Goal: Task Accomplishment & Management: Complete application form

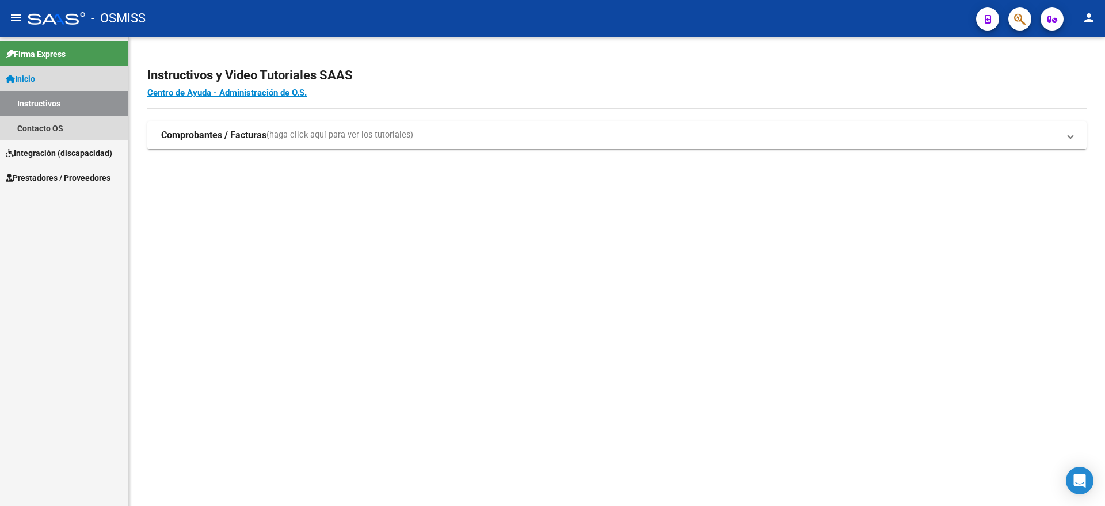
click at [45, 104] on link "Instructivos" at bounding box center [64, 103] width 128 height 25
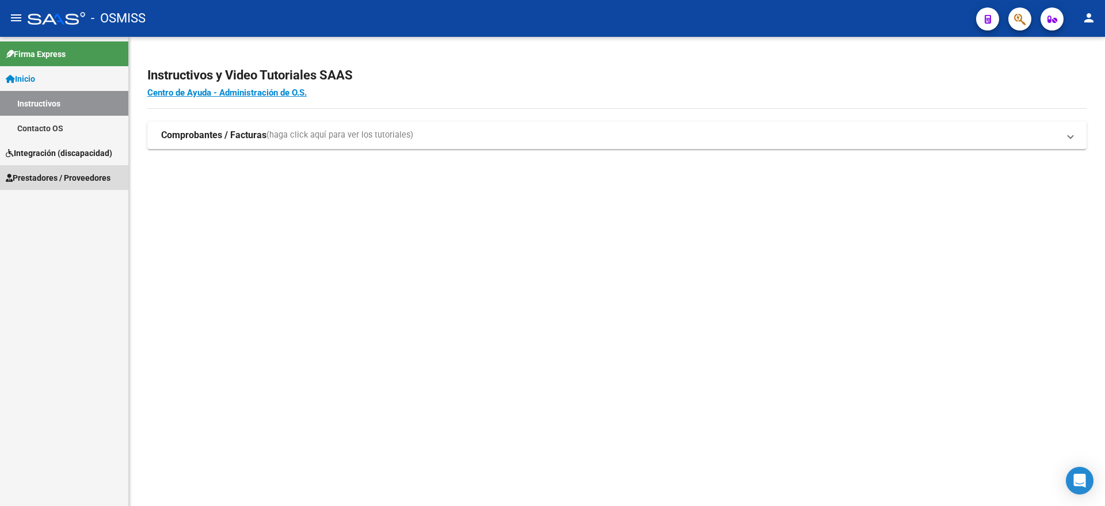
click at [71, 175] on span "Prestadores / Proveedores" at bounding box center [58, 178] width 105 height 13
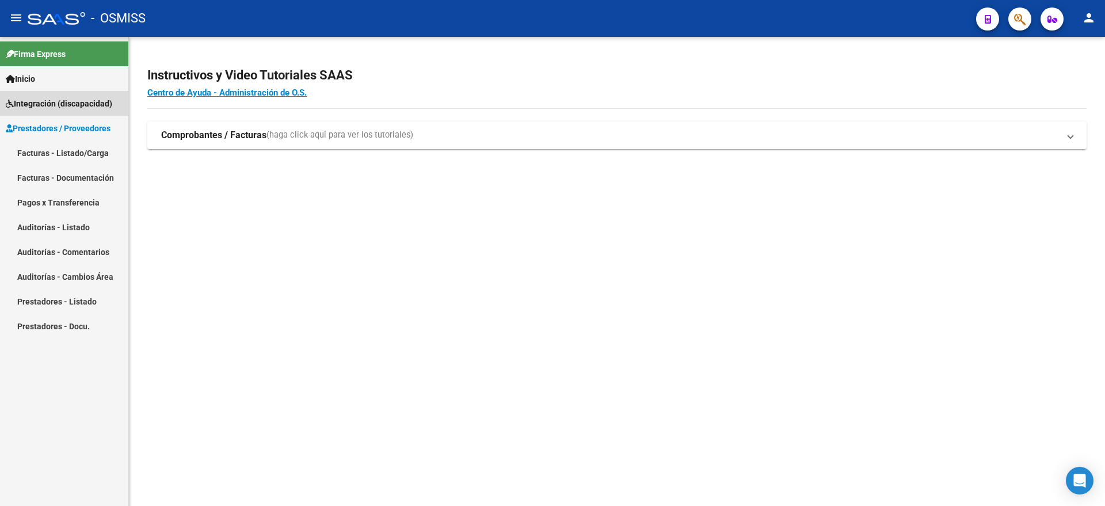
click at [55, 103] on span "Integración (discapacidad)" at bounding box center [59, 103] width 107 height 13
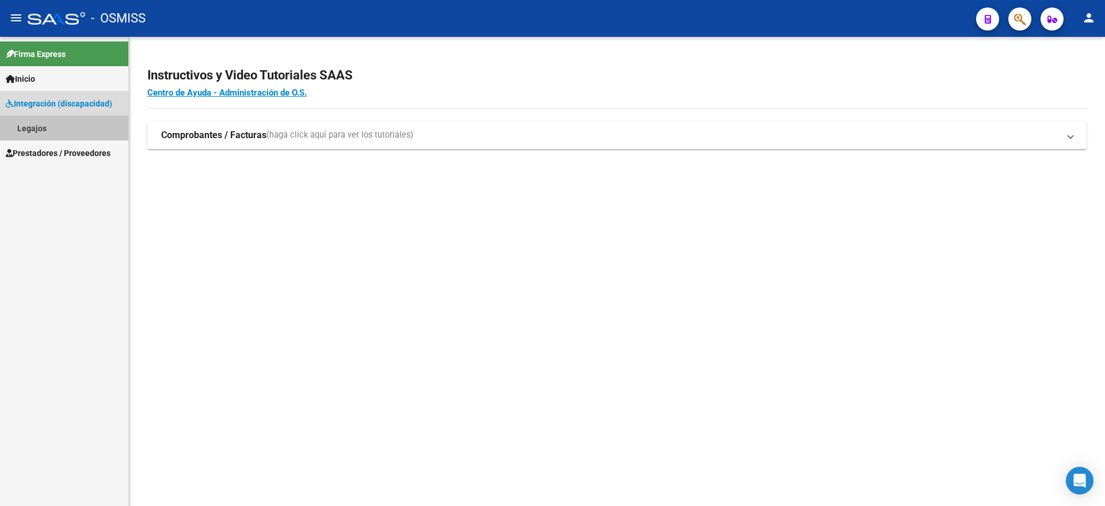
click at [45, 124] on link "Legajos" at bounding box center [64, 128] width 128 height 25
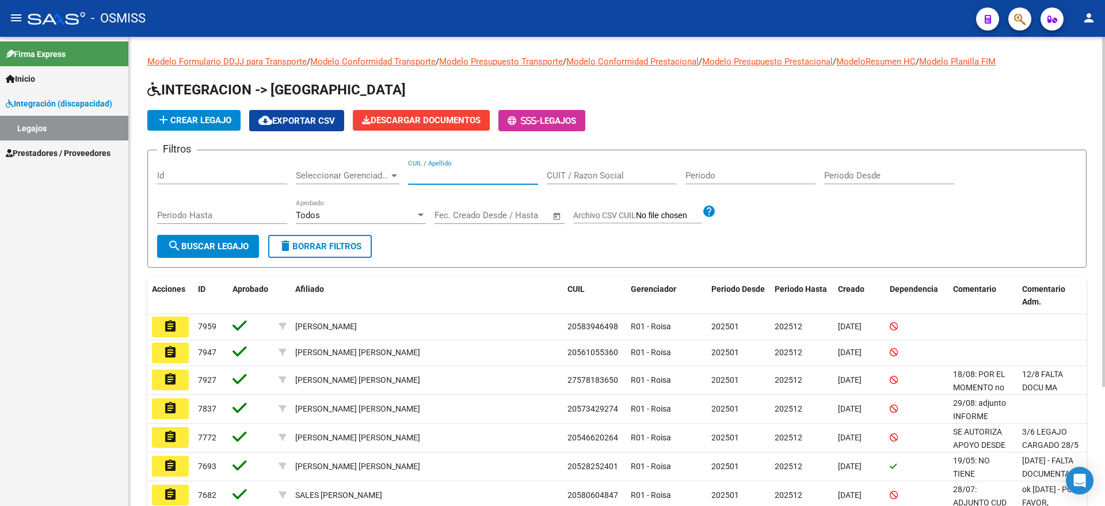
click at [469, 174] on input "CUIL / Apellido" at bounding box center [473, 175] width 130 height 10
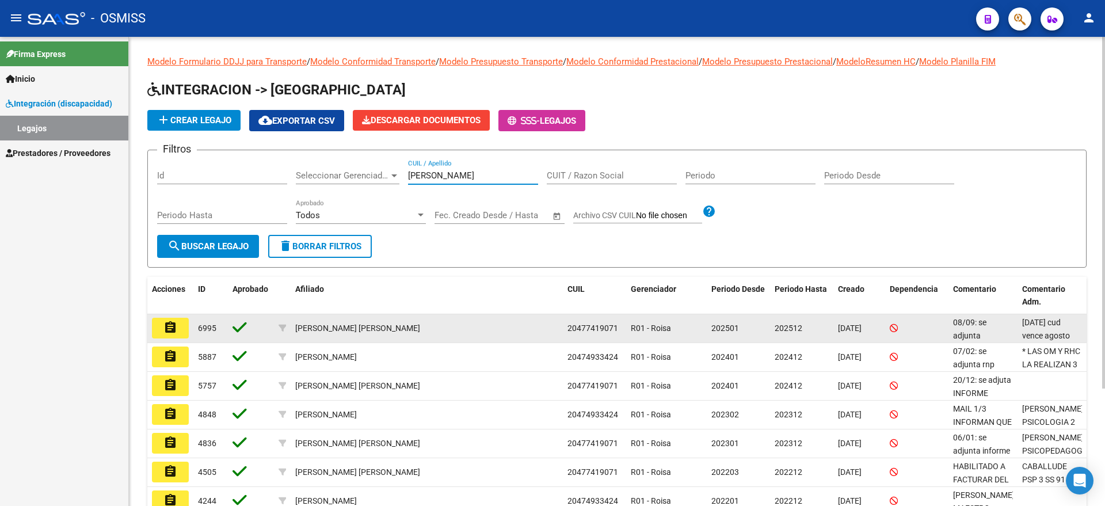
type input "[PERSON_NAME]"
click at [176, 326] on mat-icon "assignment" at bounding box center [171, 328] width 14 height 14
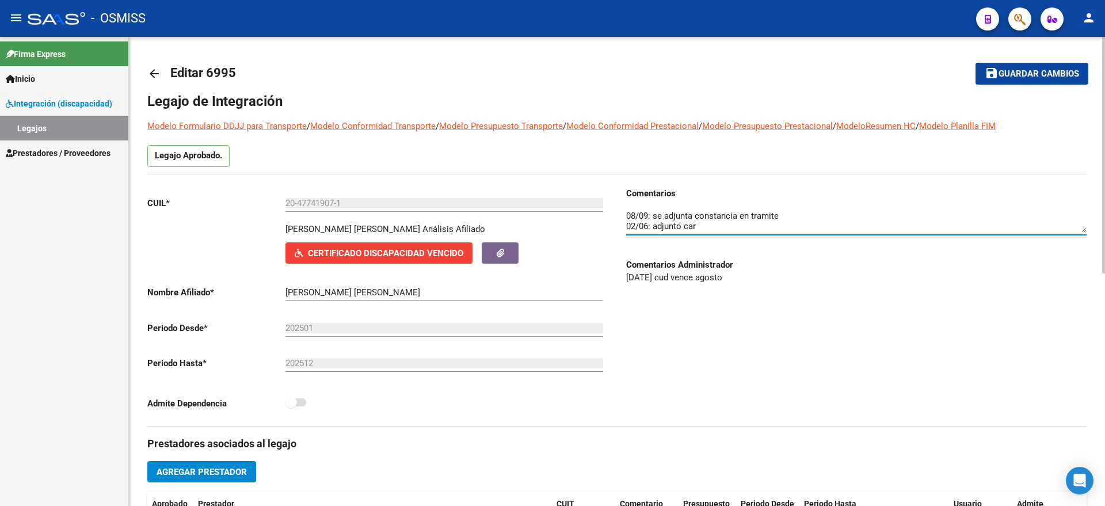
click at [628, 215] on textarea at bounding box center [856, 221] width 461 height 23
click at [645, 212] on textarea at bounding box center [856, 221] width 461 height 23
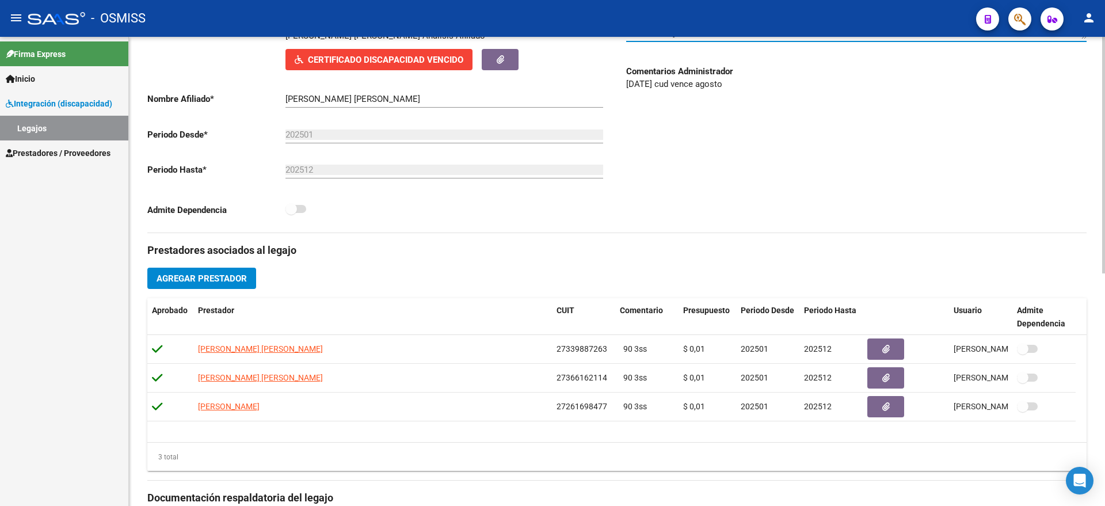
scroll to position [432, 0]
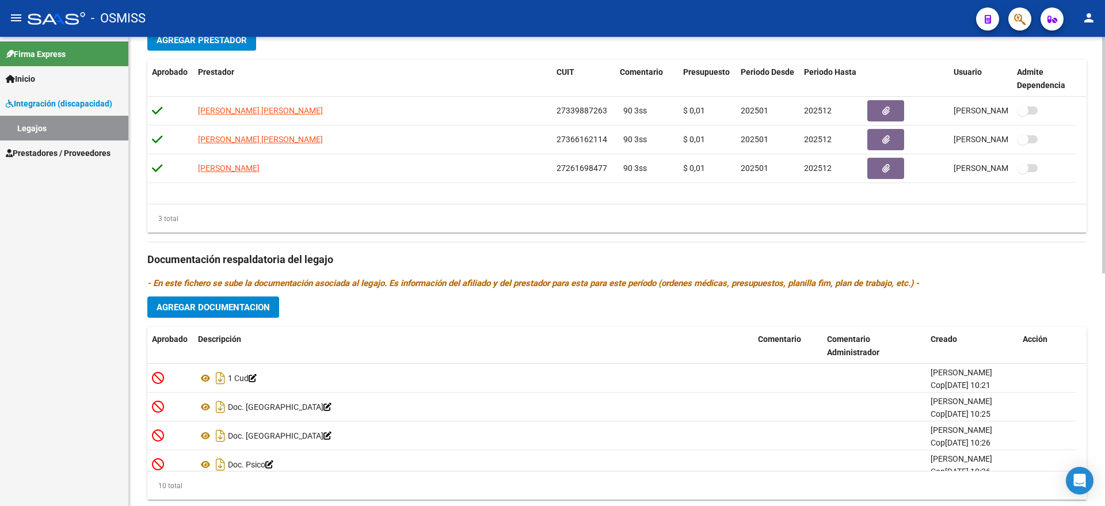
type textarea "09/09: de adjunta nuevo CUD 08/09: se adjunta constancia en tramite 02/06: adju…"
click at [205, 311] on span "Agregar Documentacion" at bounding box center [213, 307] width 113 height 10
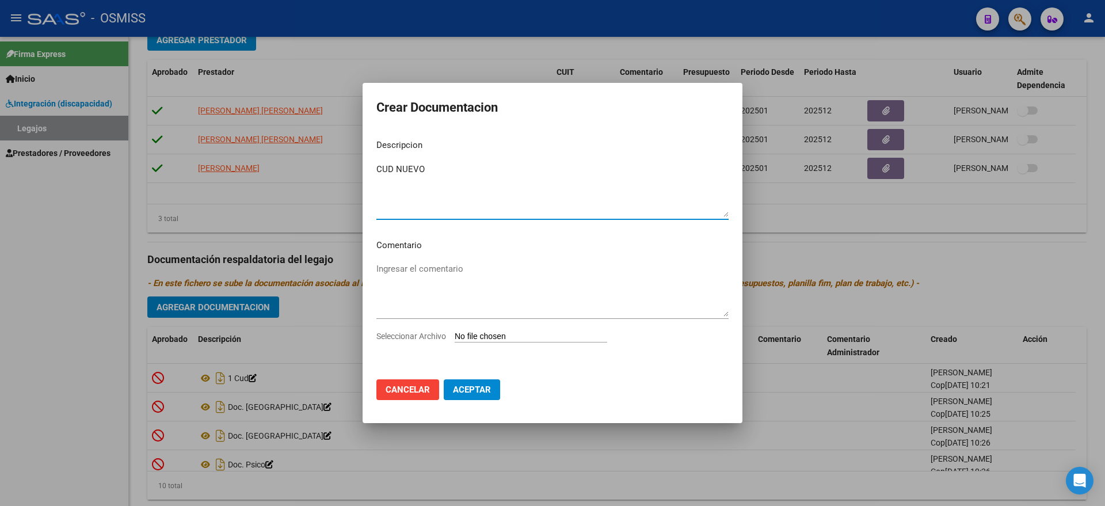
type textarea "CUD NUEVO"
click at [510, 335] on input "Seleccionar Archivo" at bounding box center [531, 337] width 153 height 11
type input "C:\fakepath\20477419071 .jpg"
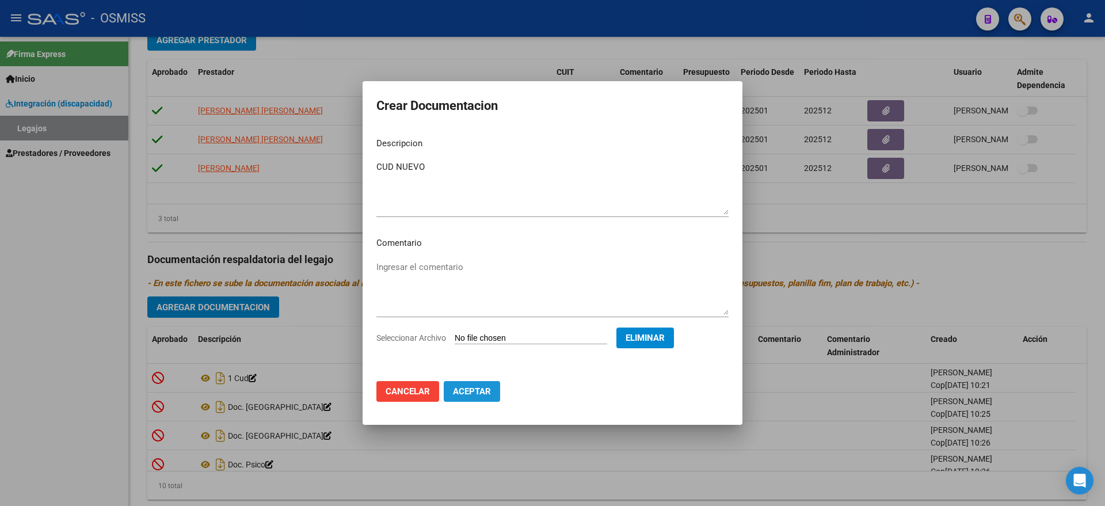
click at [477, 391] on span "Aceptar" at bounding box center [472, 391] width 38 height 10
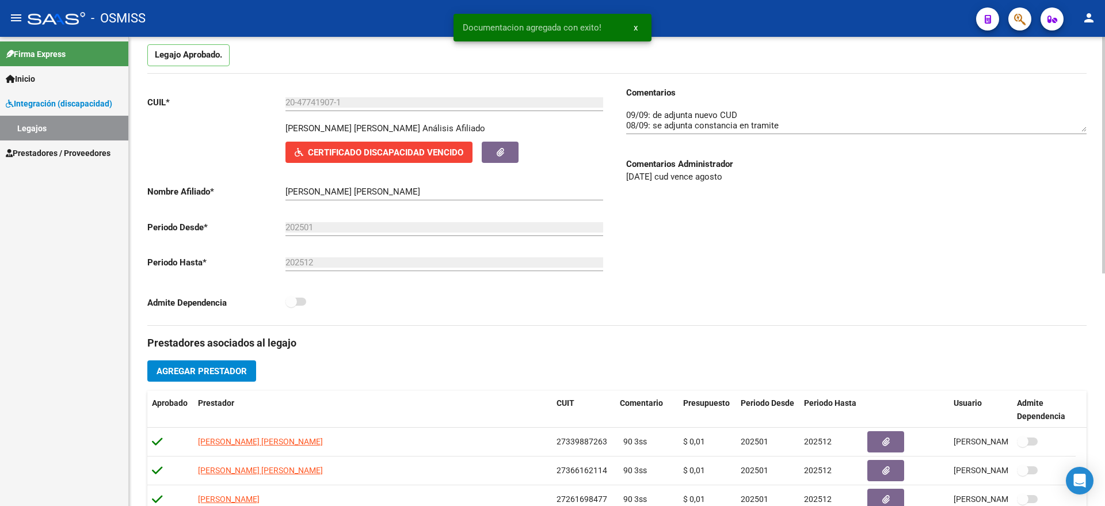
scroll to position [0, 0]
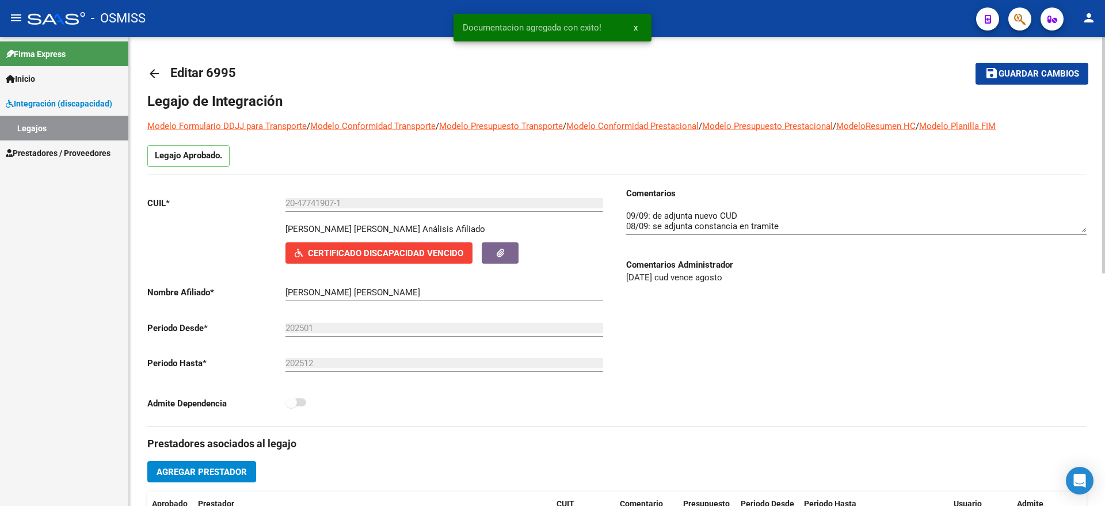
click at [1040, 70] on span "Guardar cambios" at bounding box center [1039, 74] width 81 height 10
click at [58, 127] on link "Legajos" at bounding box center [64, 128] width 128 height 25
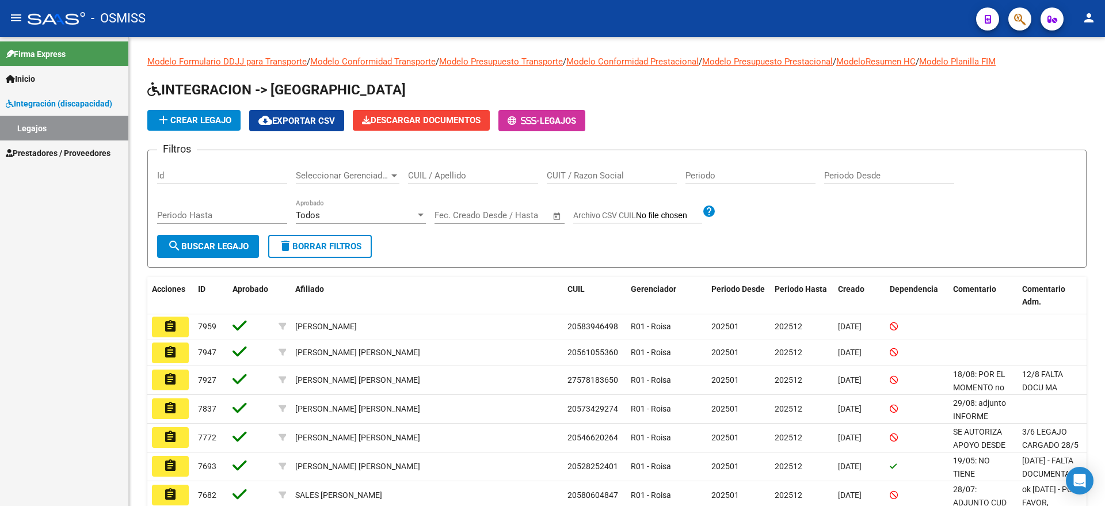
click at [45, 147] on span "Prestadores / Proveedores" at bounding box center [58, 153] width 105 height 13
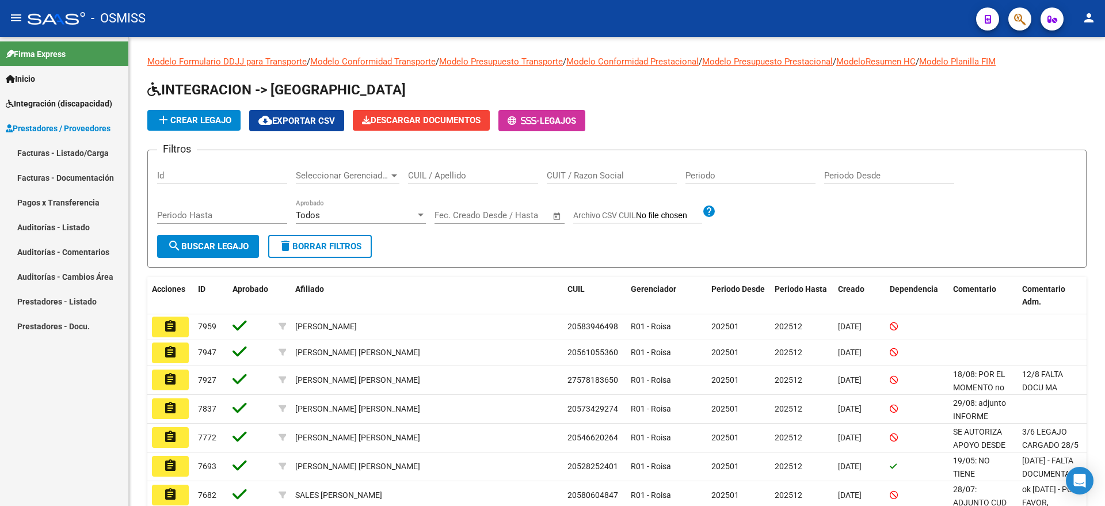
click at [53, 150] on link "Facturas - Listado/Carga" at bounding box center [64, 152] width 128 height 25
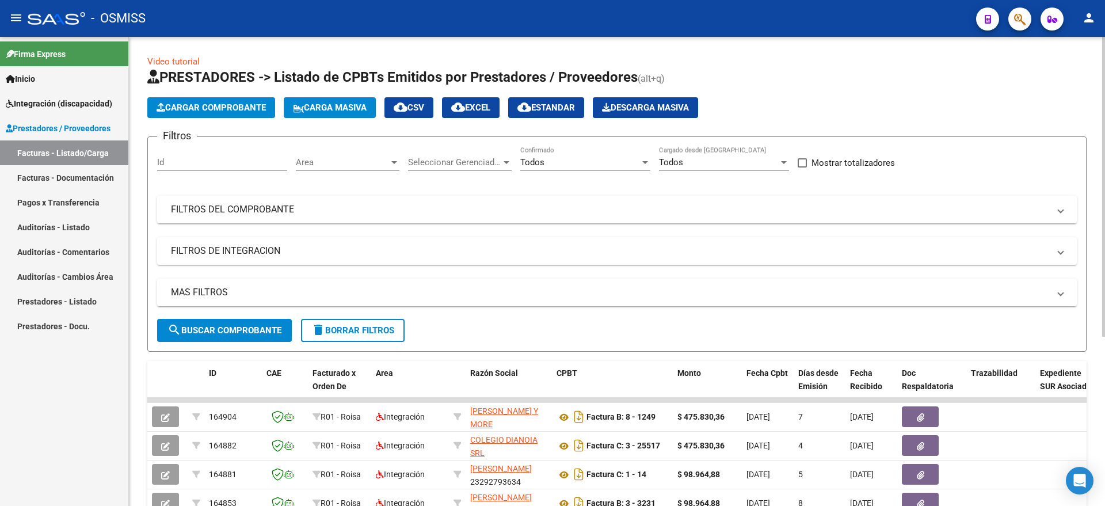
click at [234, 246] on mat-panel-title "FILTROS DE INTEGRACION" at bounding box center [610, 251] width 879 height 13
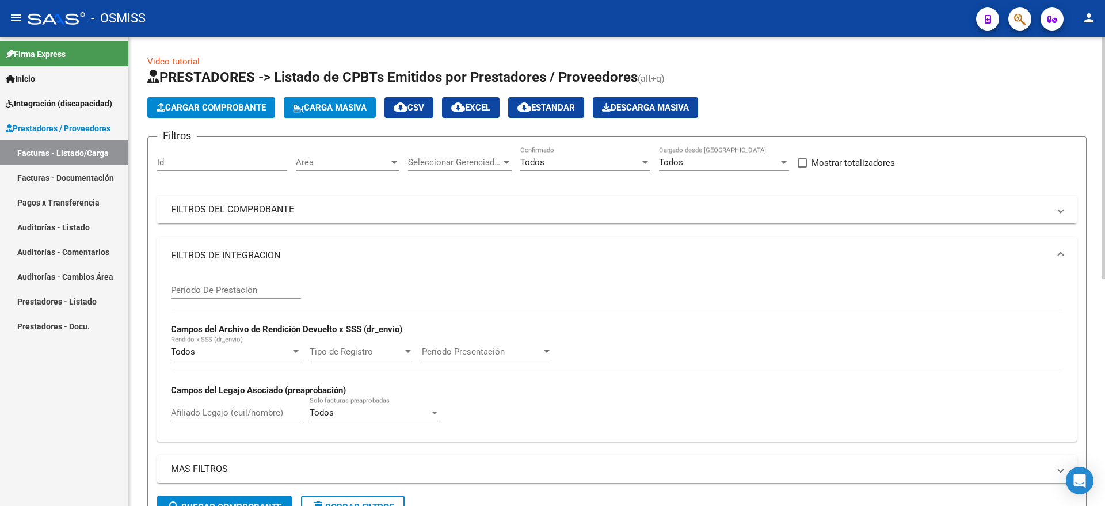
click at [219, 413] on input "Afiliado Legajo (cuil/nombre)" at bounding box center [236, 413] width 130 height 10
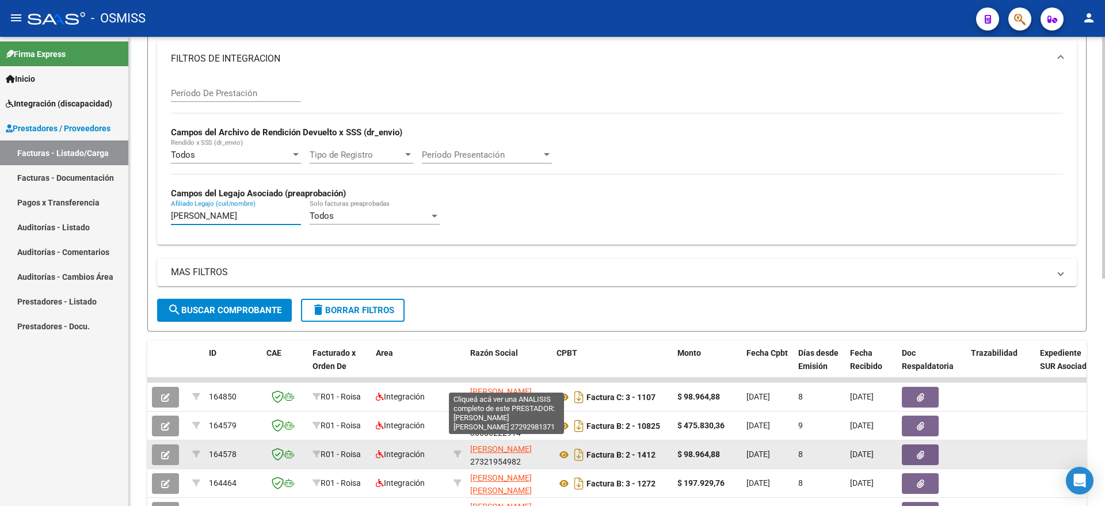
scroll to position [288, 0]
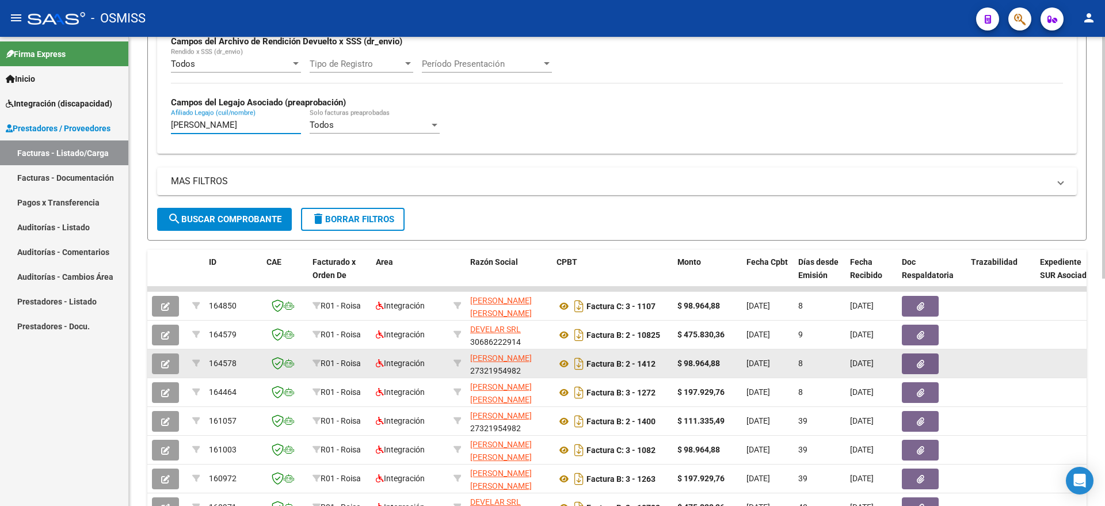
type input "[PERSON_NAME]"
click at [166, 356] on button "button" at bounding box center [165, 364] width 27 height 21
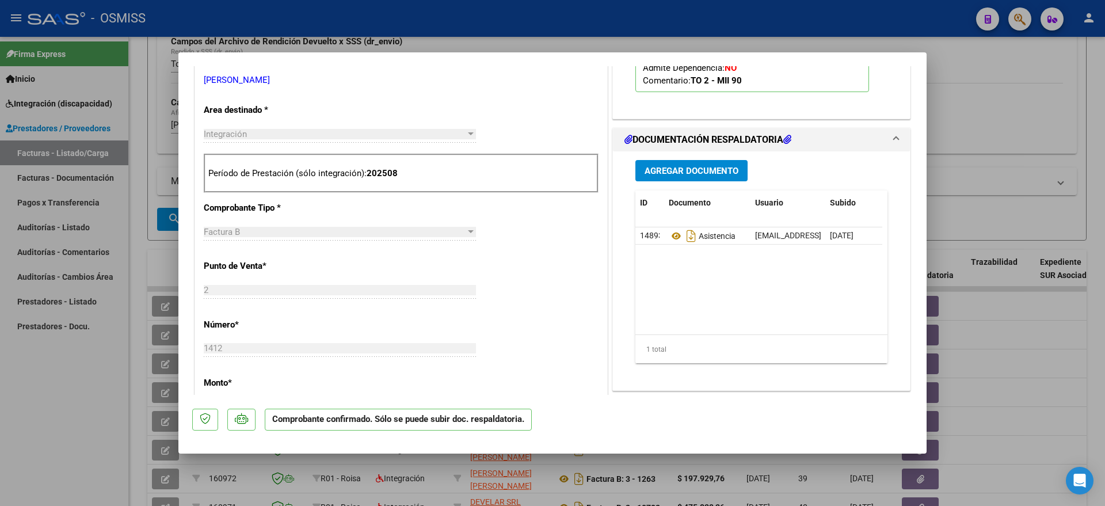
scroll to position [216, 0]
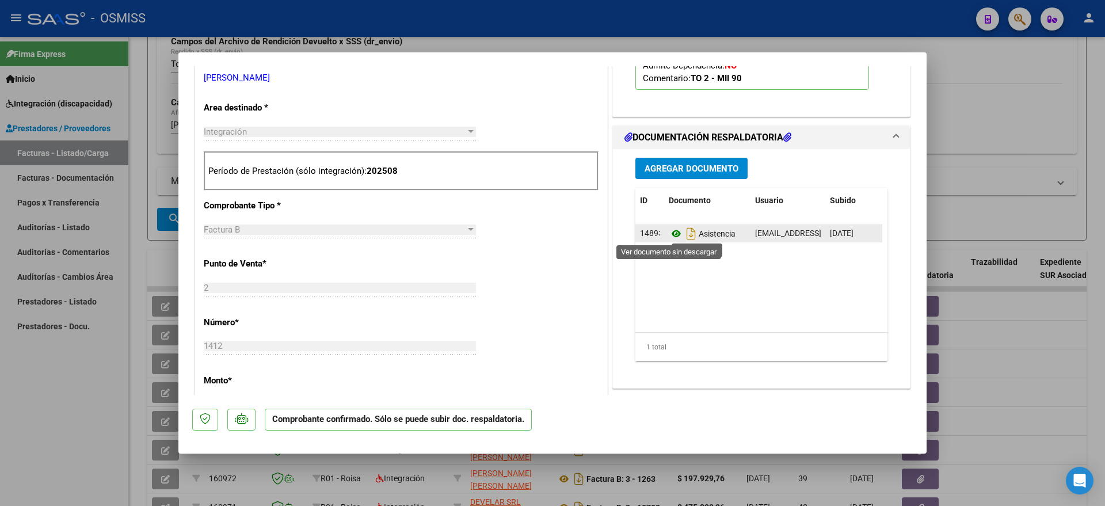
click at [669, 236] on icon at bounding box center [676, 234] width 15 height 14
click at [672, 169] on span "Agregar Documento" at bounding box center [692, 169] width 94 height 10
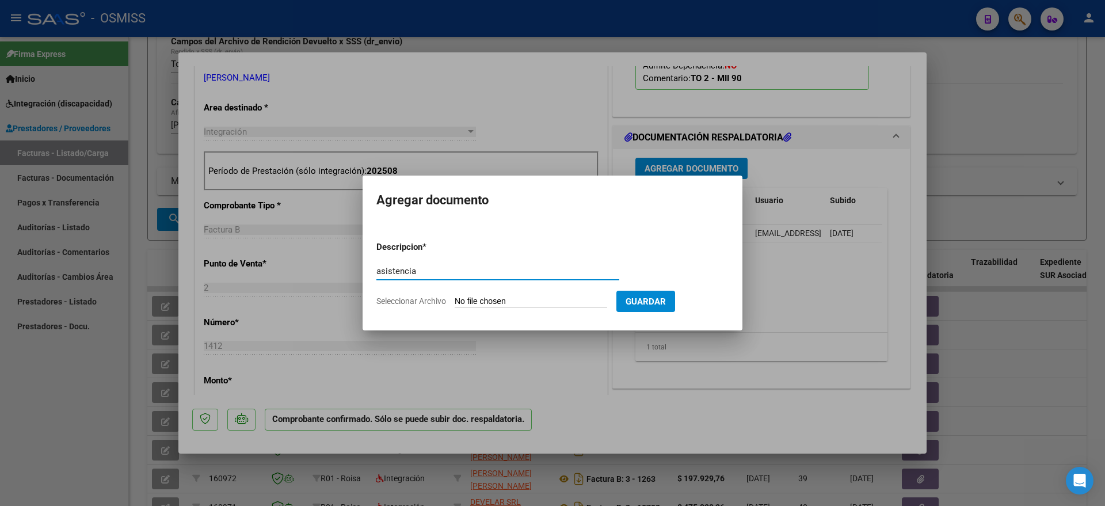
type input "asistencia"
click at [499, 303] on input "Seleccionar Archivo" at bounding box center [531, 302] width 153 height 11
type input "C:\fakepath\1000037681.pdf"
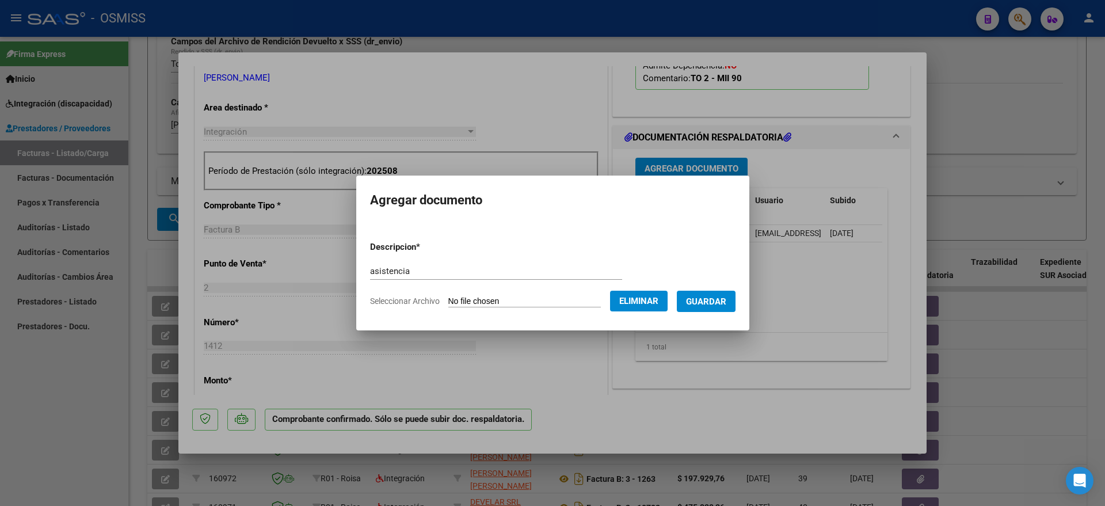
click at [722, 298] on span "Guardar" at bounding box center [706, 302] width 40 height 10
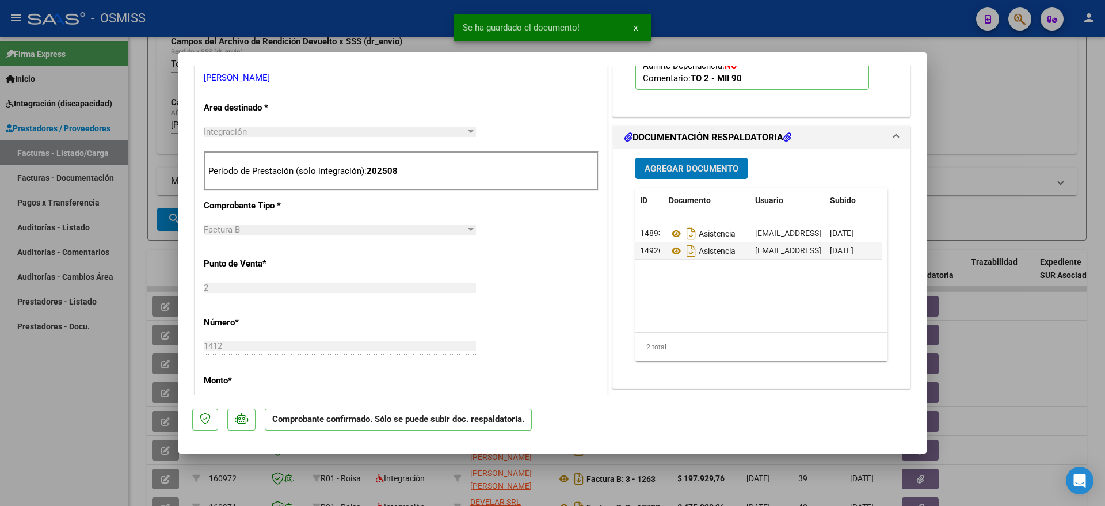
click at [109, 434] on div at bounding box center [552, 253] width 1105 height 506
type input "$ 0,00"
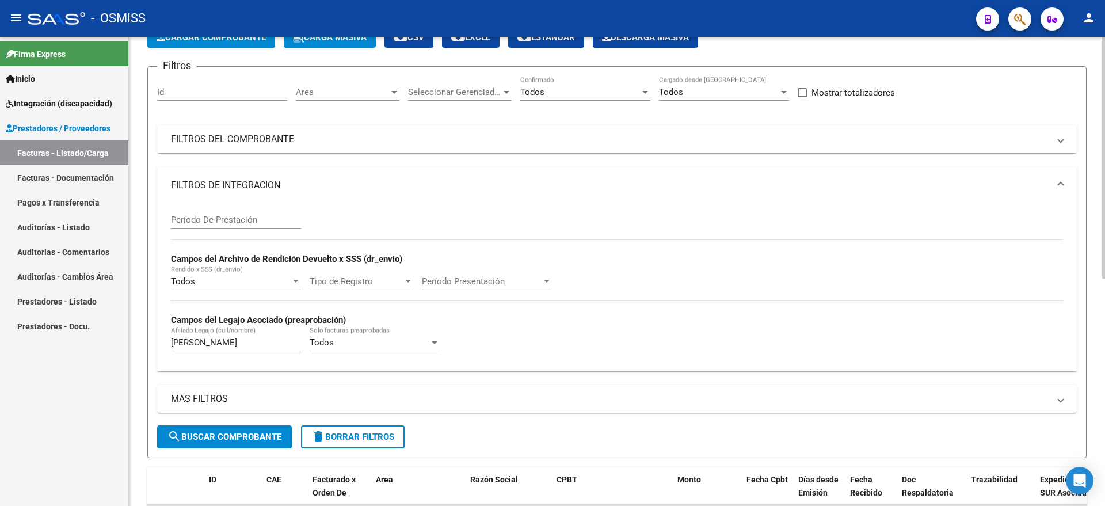
scroll to position [0, 0]
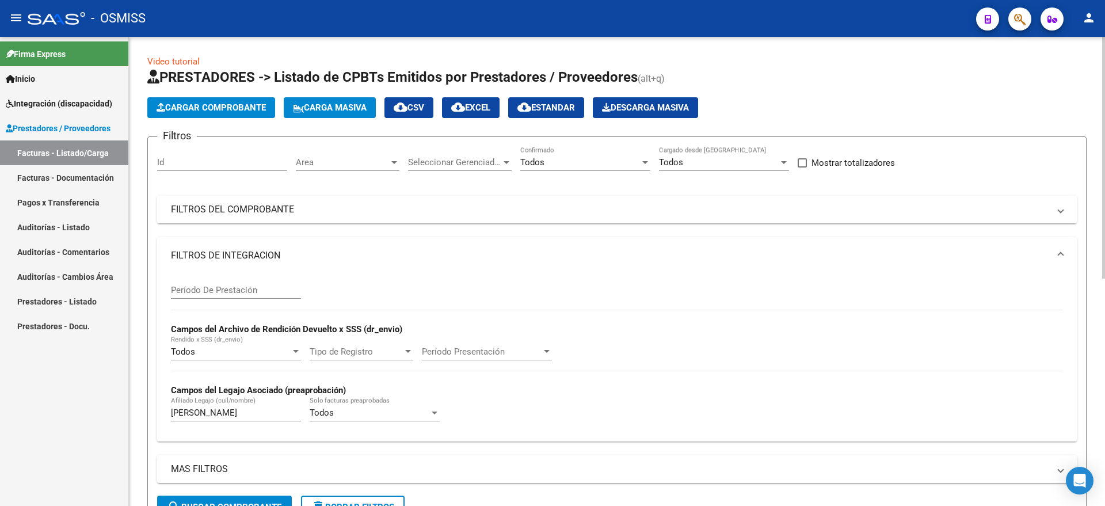
click at [204, 105] on span "Cargar Comprobante" at bounding box center [211, 107] width 109 height 10
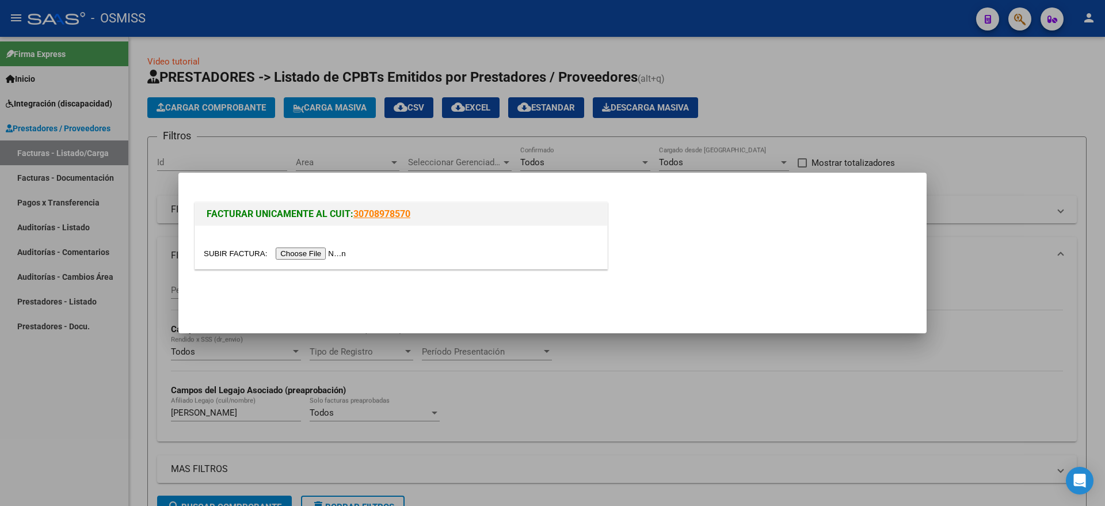
click at [299, 251] on input "file" at bounding box center [277, 254] width 146 height 12
click at [131, 400] on div at bounding box center [552, 253] width 1105 height 506
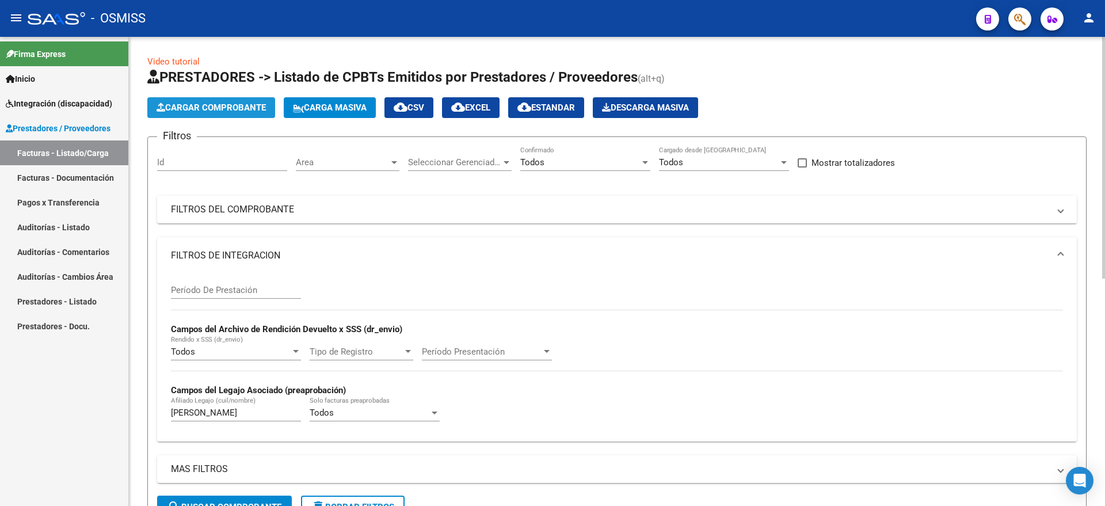
click at [230, 104] on span "Cargar Comprobante" at bounding box center [211, 107] width 109 height 10
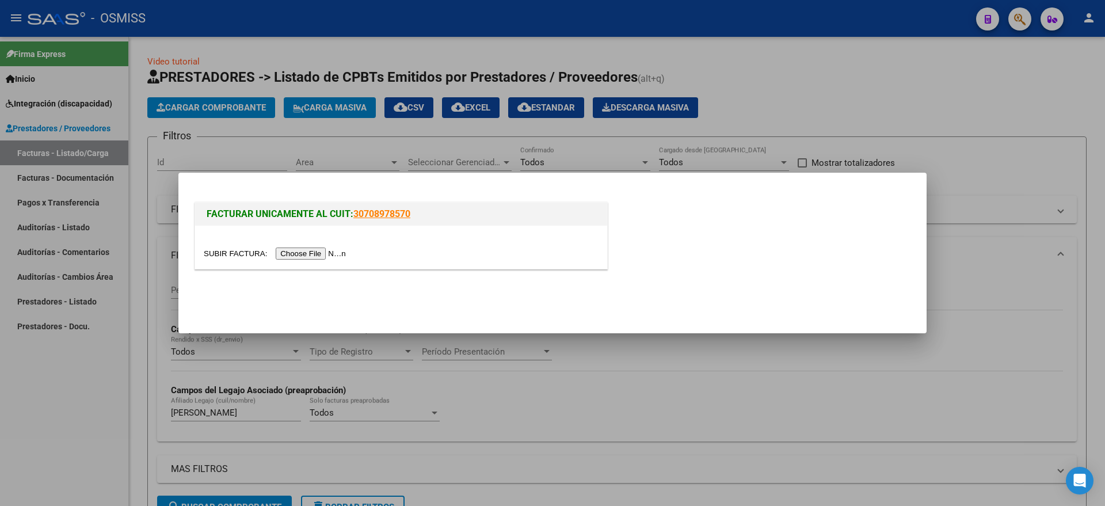
click at [340, 249] on input "file" at bounding box center [277, 254] width 146 height 12
click at [75, 403] on div at bounding box center [552, 253] width 1105 height 506
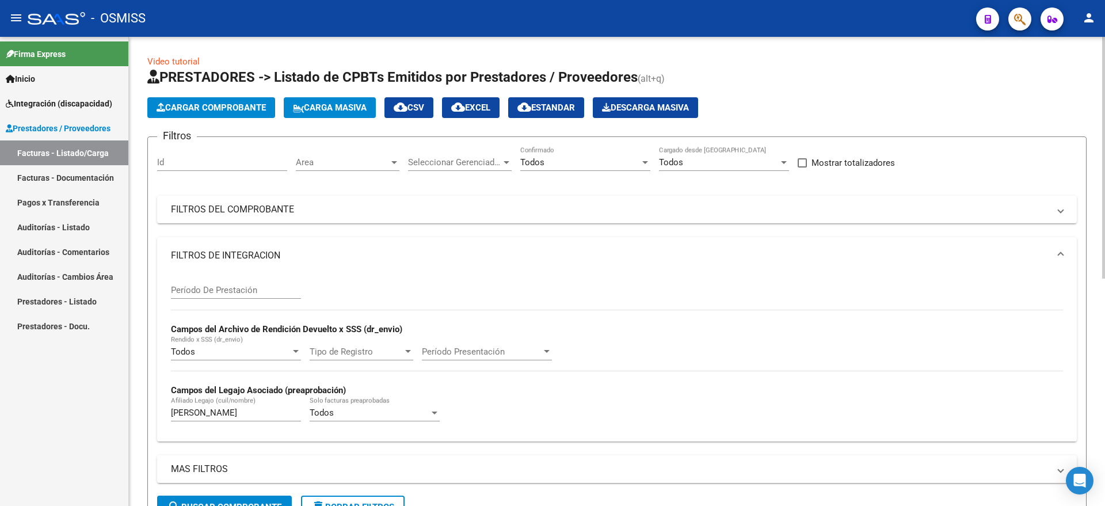
click at [175, 108] on span "Cargar Comprobante" at bounding box center [211, 107] width 109 height 10
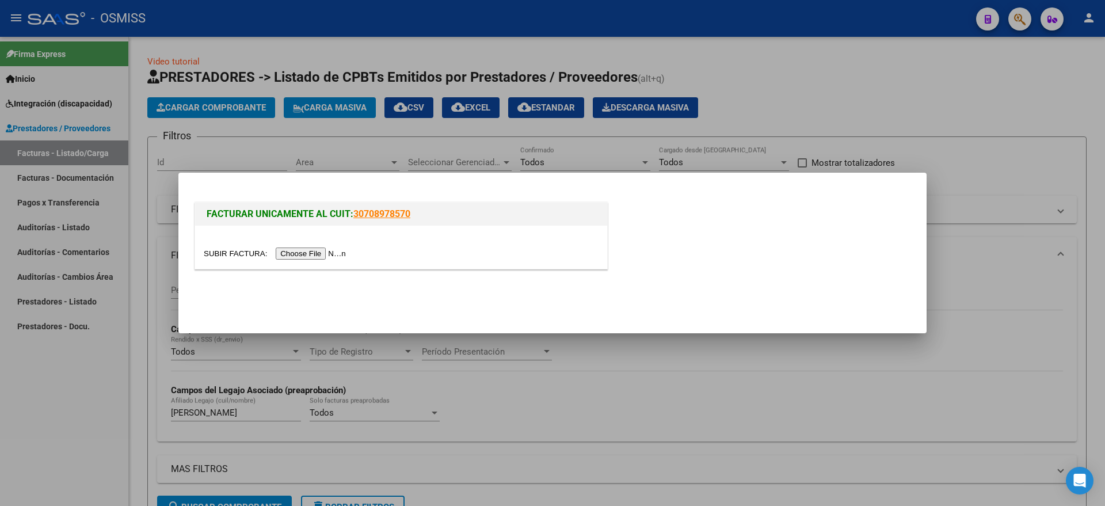
click at [335, 249] on input "file" at bounding box center [277, 254] width 146 height 12
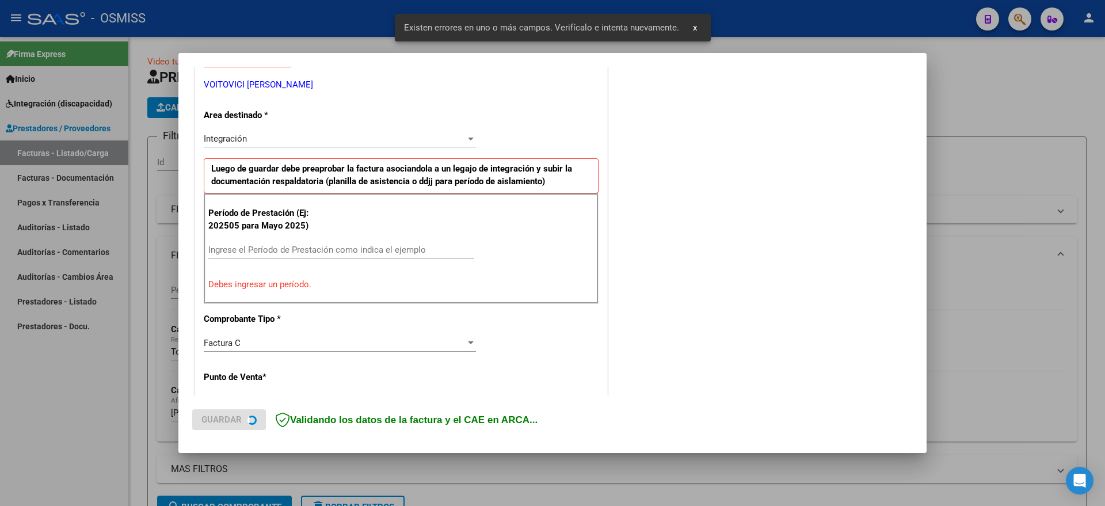
scroll to position [237, 0]
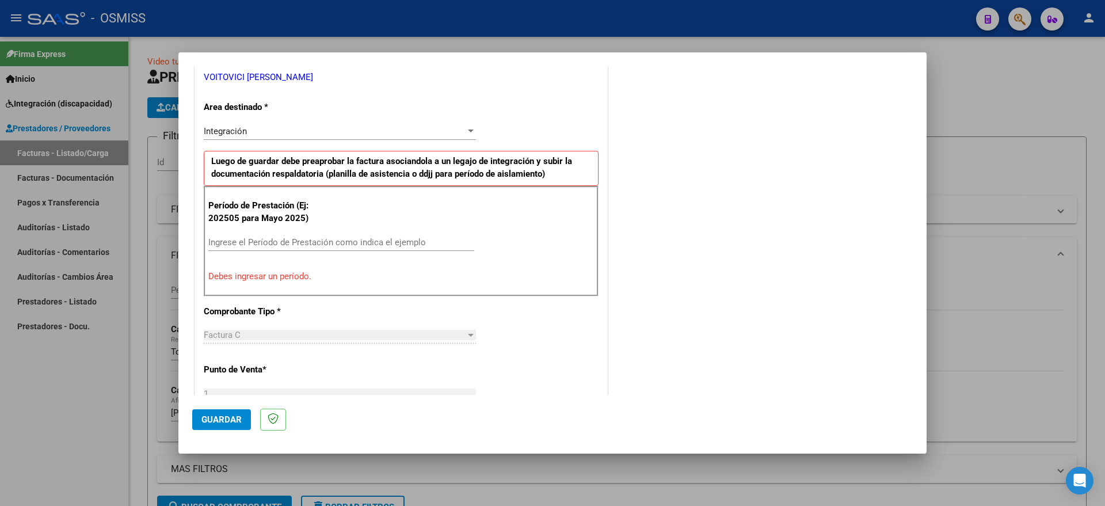
click at [276, 241] on input "Ingrese el Período de Prestación como indica el ejemplo" at bounding box center [341, 242] width 266 height 10
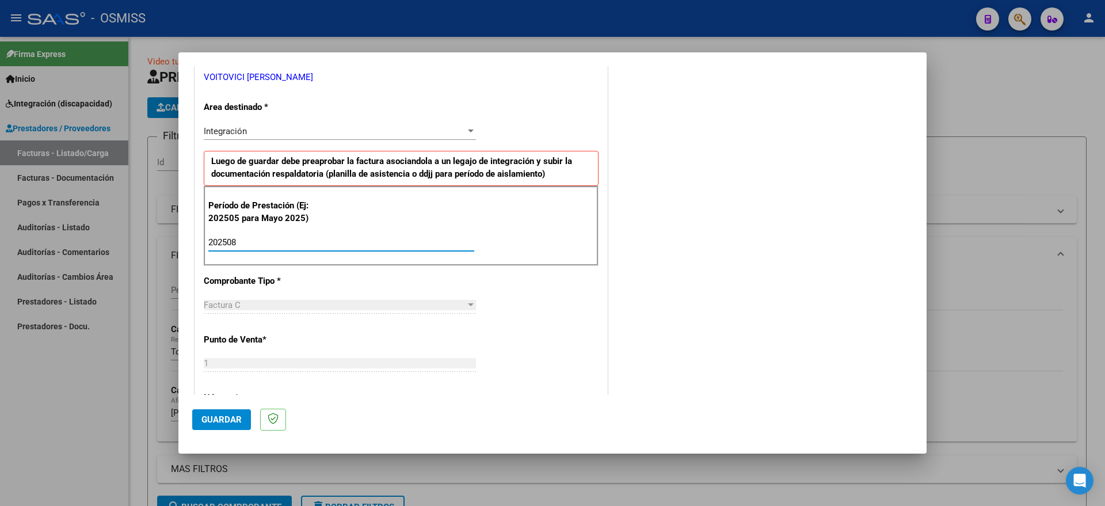
type input "202508"
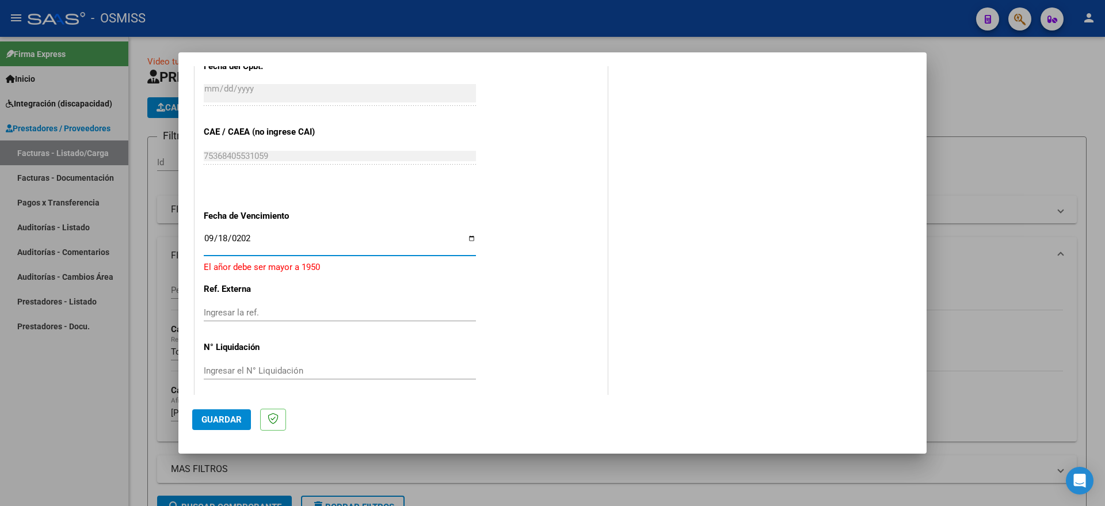
type input "[DATE]"
click at [238, 418] on span "Guardar" at bounding box center [222, 420] width 40 height 10
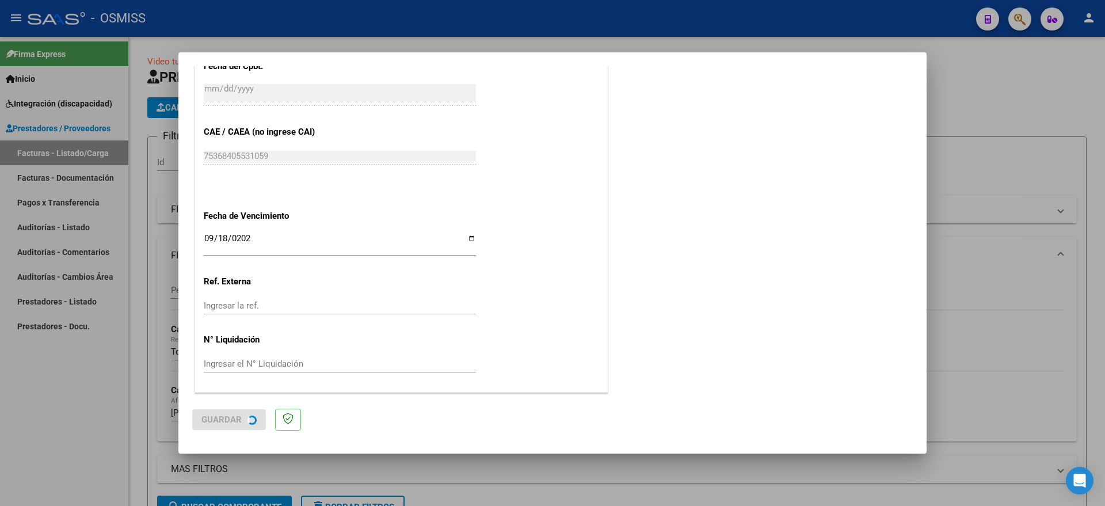
scroll to position [0, 0]
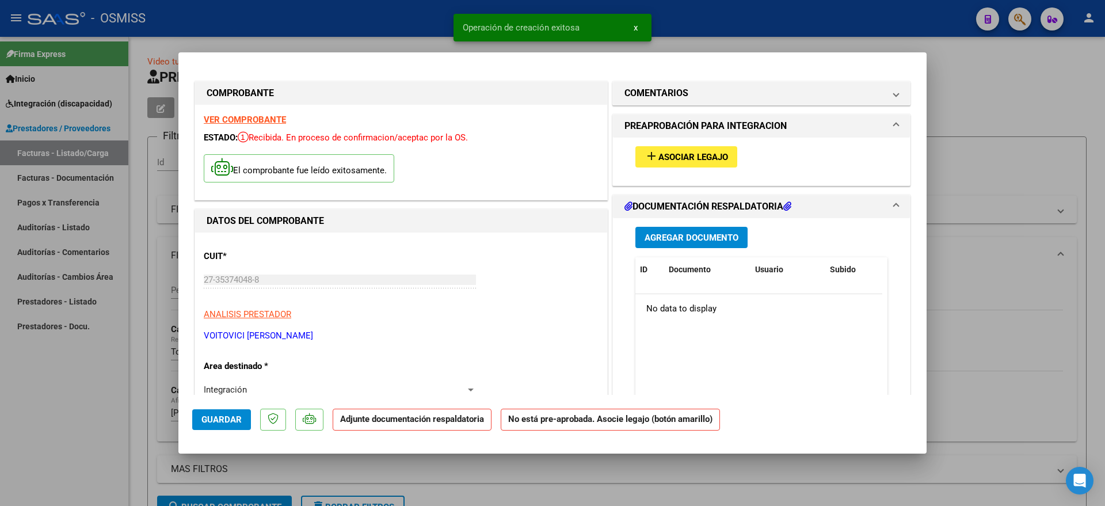
click at [682, 151] on span "add Asociar Legajo" at bounding box center [686, 156] width 83 height 10
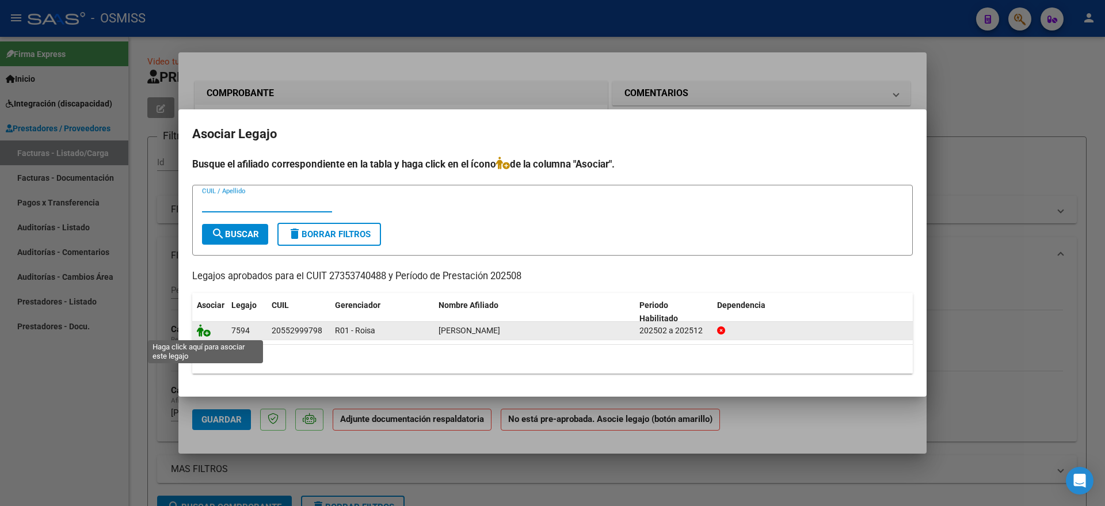
click at [203, 334] on icon at bounding box center [204, 330] width 14 height 13
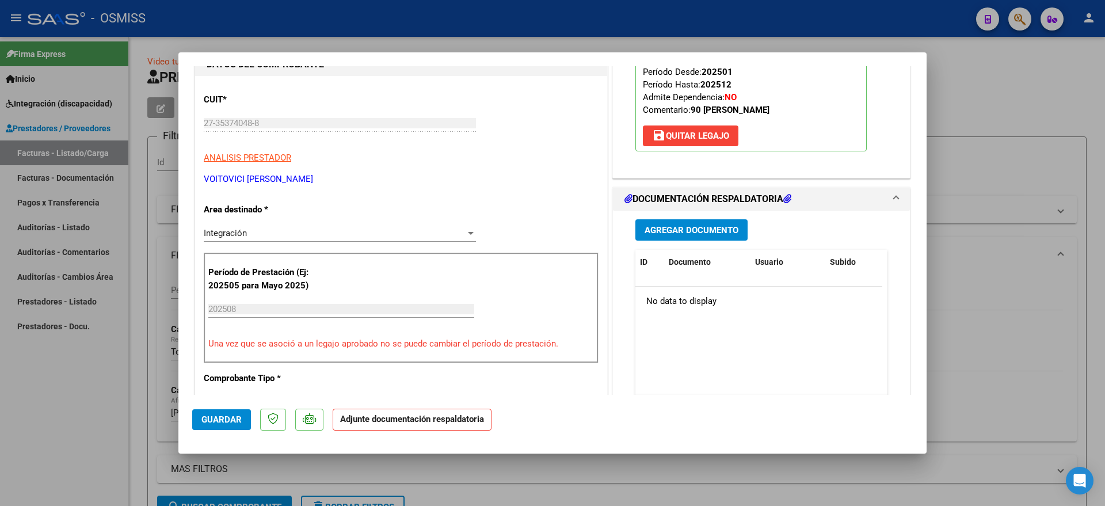
scroll to position [144, 0]
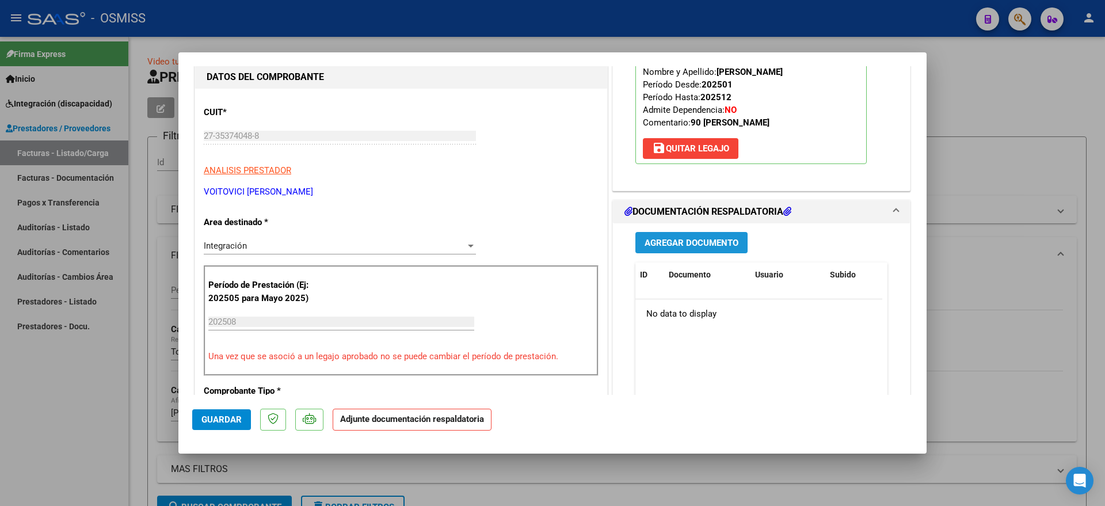
click at [679, 232] on button "Agregar Documento" at bounding box center [692, 242] width 112 height 21
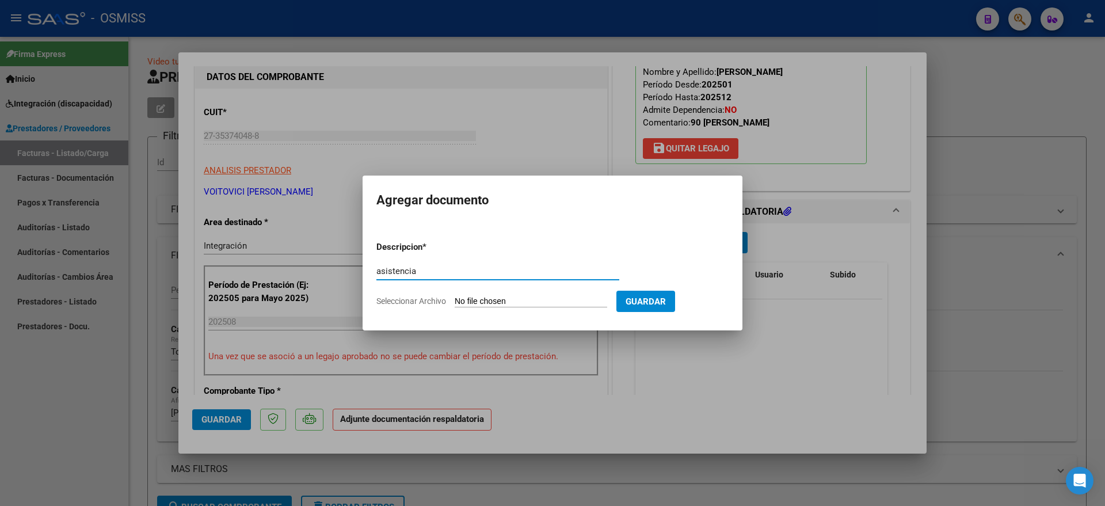
type input "asistencia"
click at [476, 299] on input "Seleccionar Archivo" at bounding box center [531, 302] width 153 height 11
type input "C:\fakepath\CamScanner [DATE] 21.09.pdf"
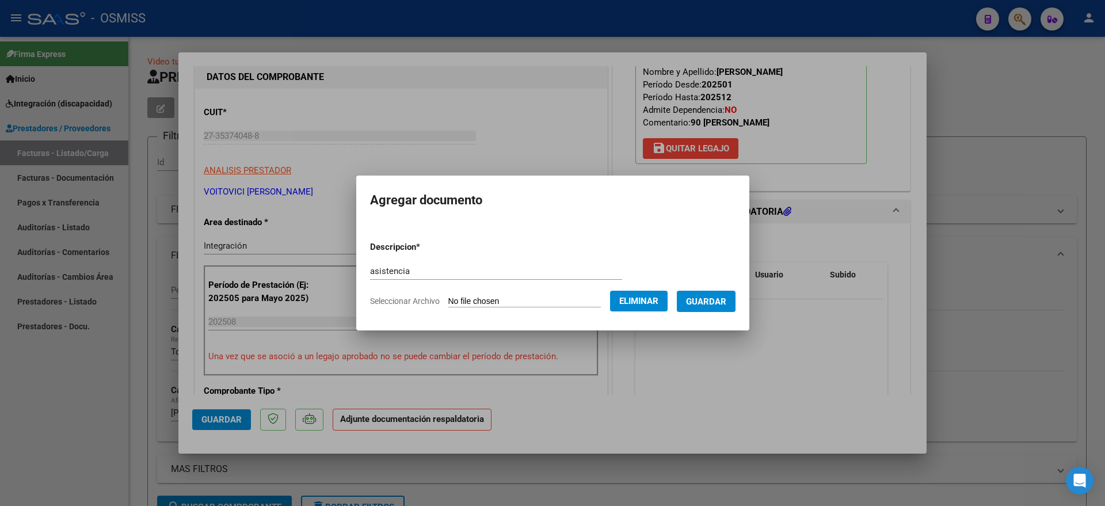
click at [727, 303] on span "Guardar" at bounding box center [706, 302] width 40 height 10
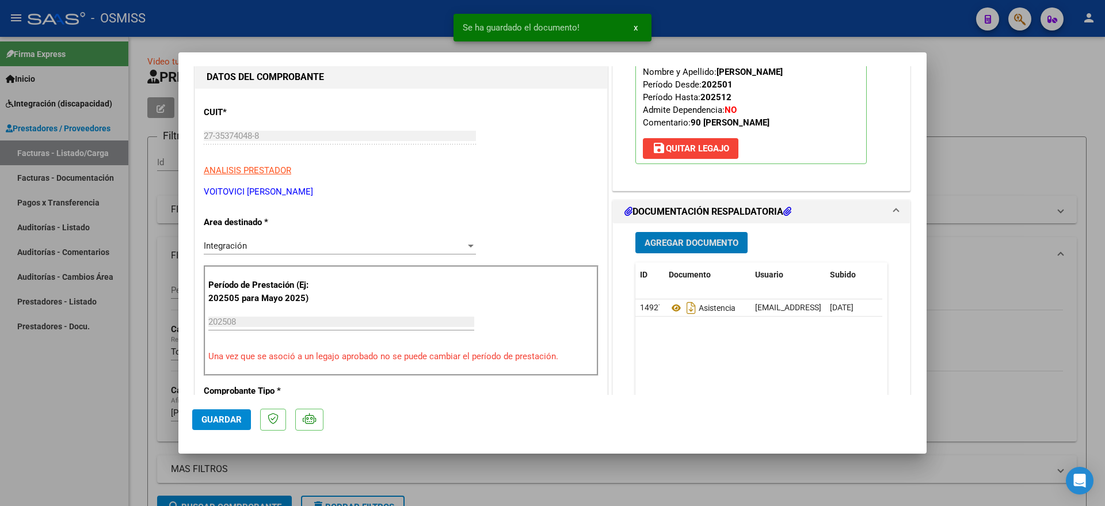
click at [216, 422] on span "Guardar" at bounding box center [222, 420] width 40 height 10
click at [102, 430] on div at bounding box center [552, 253] width 1105 height 506
type input "$ 0,00"
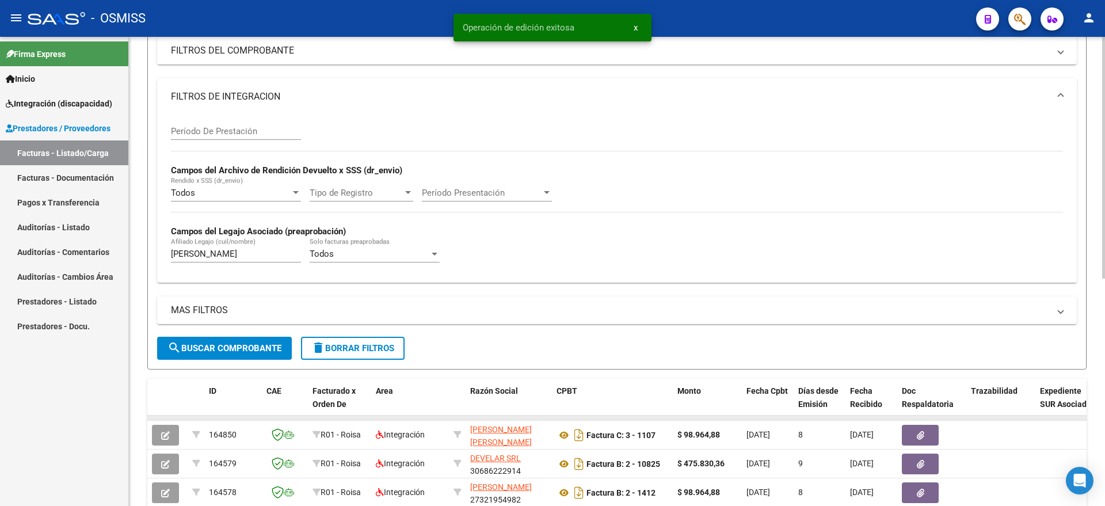
scroll to position [216, 0]
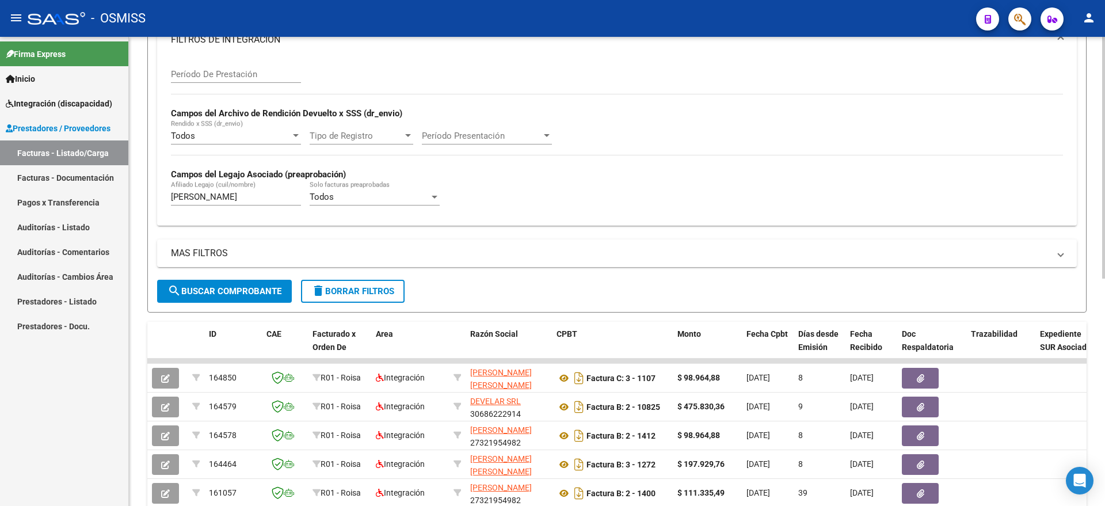
click at [405, 289] on button "delete Borrar Filtros" at bounding box center [353, 291] width 104 height 23
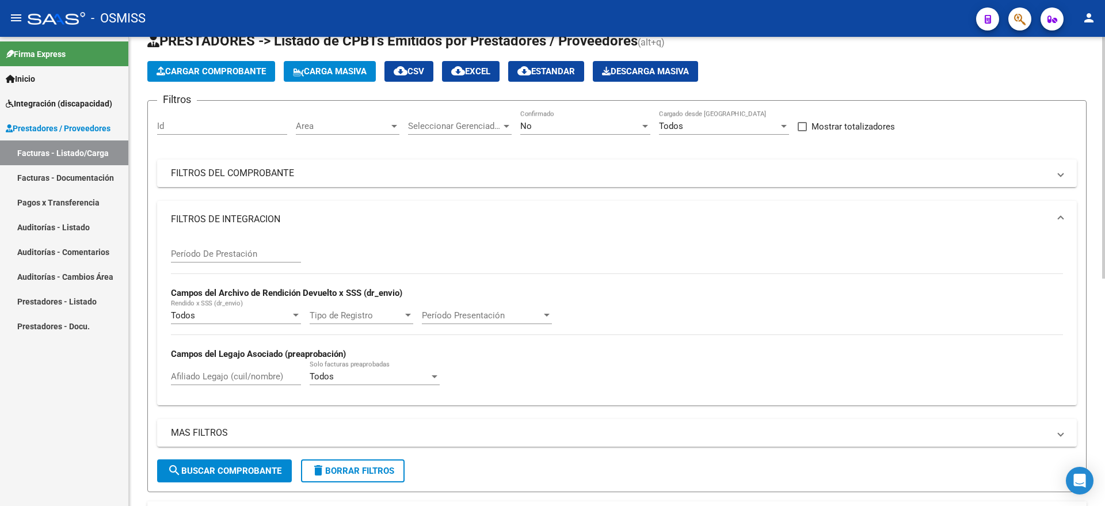
scroll to position [0, 0]
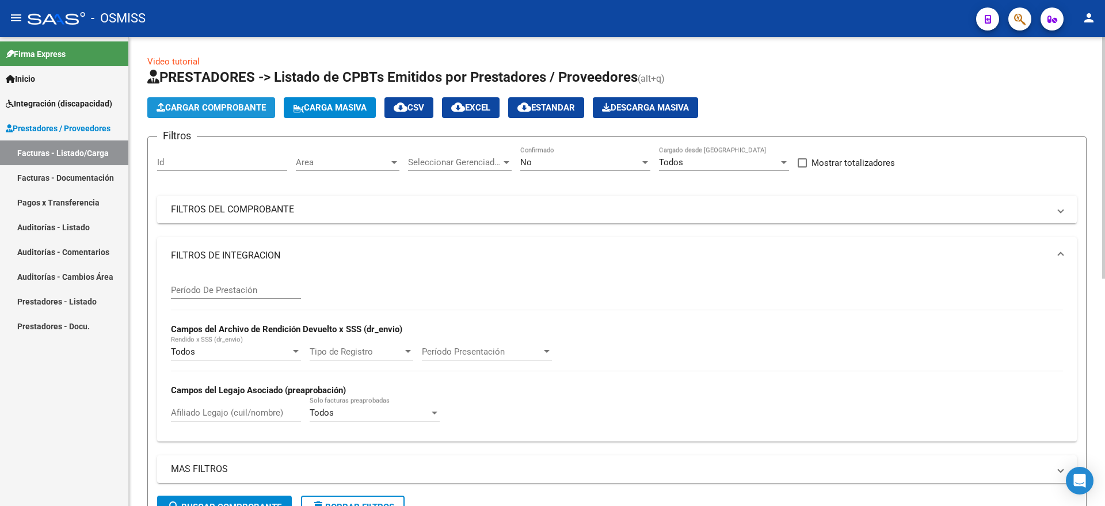
click at [229, 100] on button "Cargar Comprobante" at bounding box center [211, 107] width 128 height 21
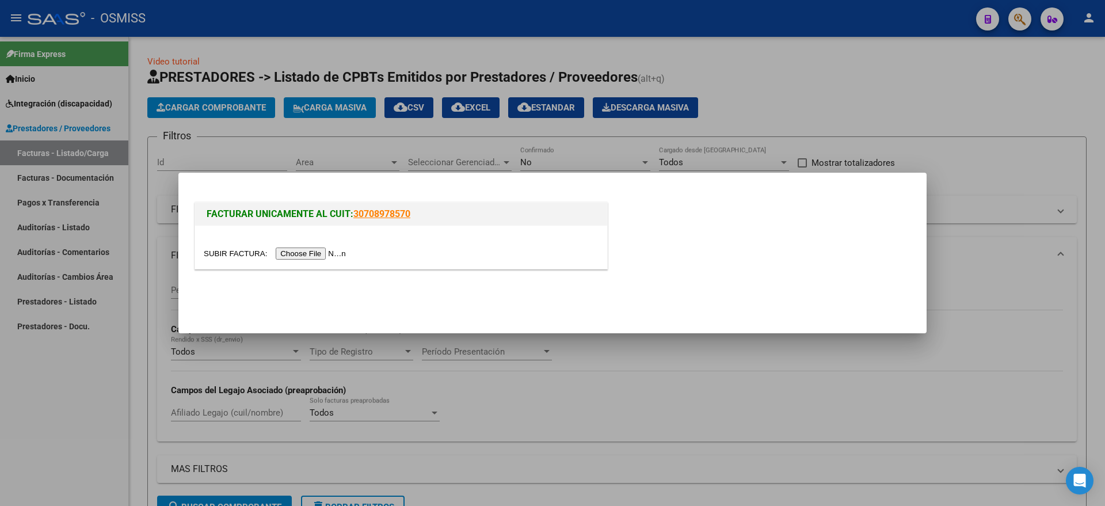
click at [316, 255] on input "file" at bounding box center [277, 254] width 146 height 12
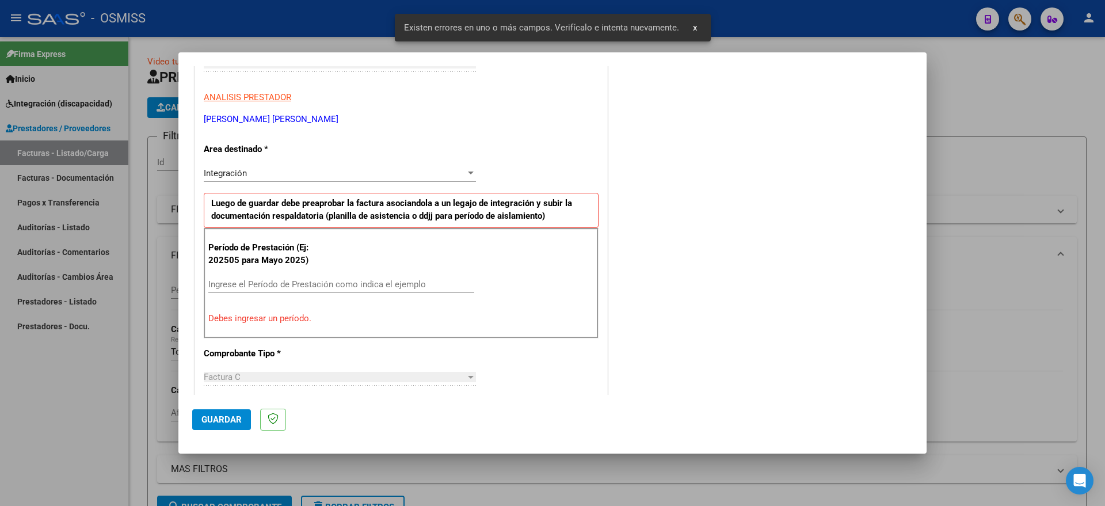
scroll to position [215, 0]
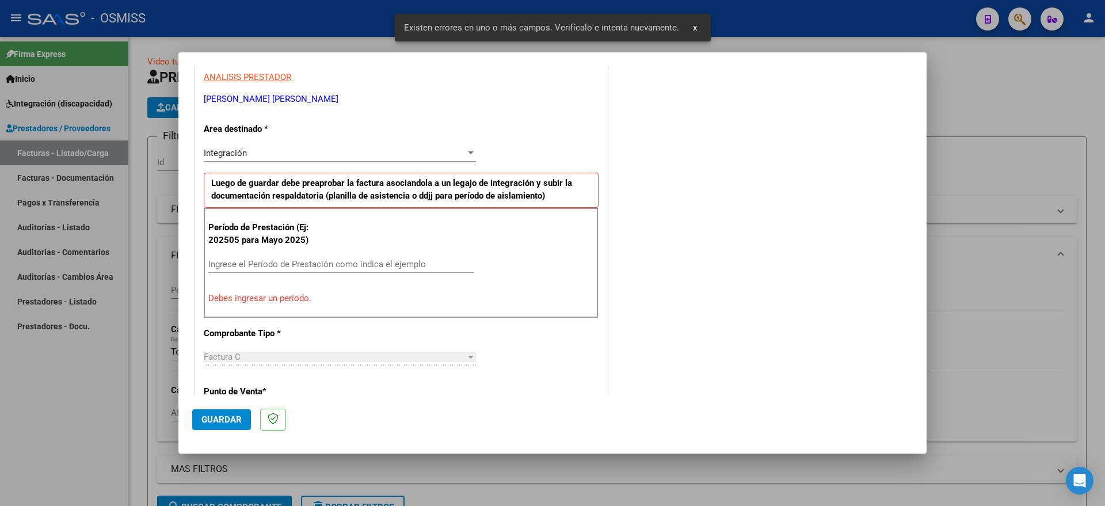
click at [324, 257] on div "Ingrese el Período de Prestación como indica el ejemplo" at bounding box center [341, 264] width 266 height 17
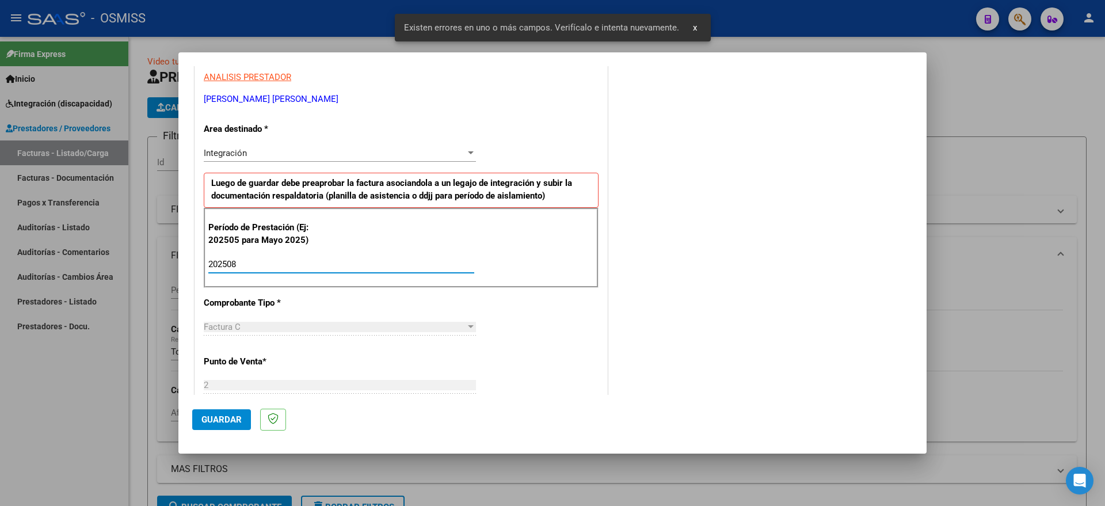
type input "202508"
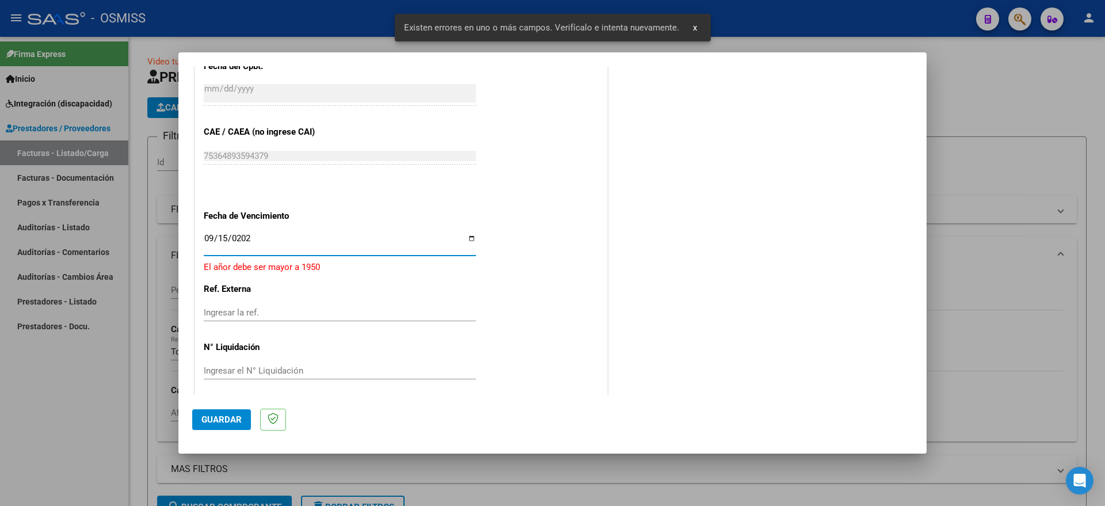
type input "[DATE]"
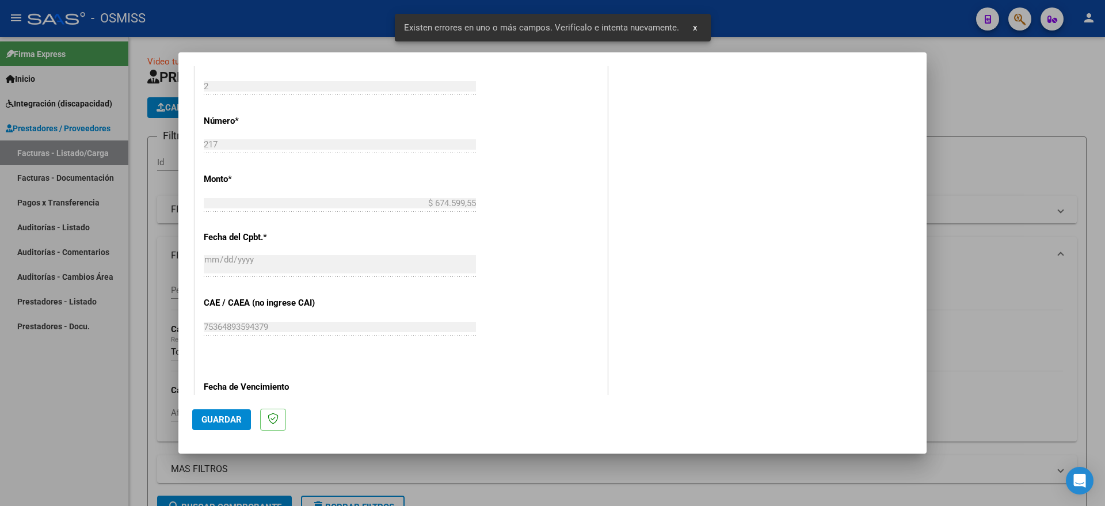
scroll to position [397, 0]
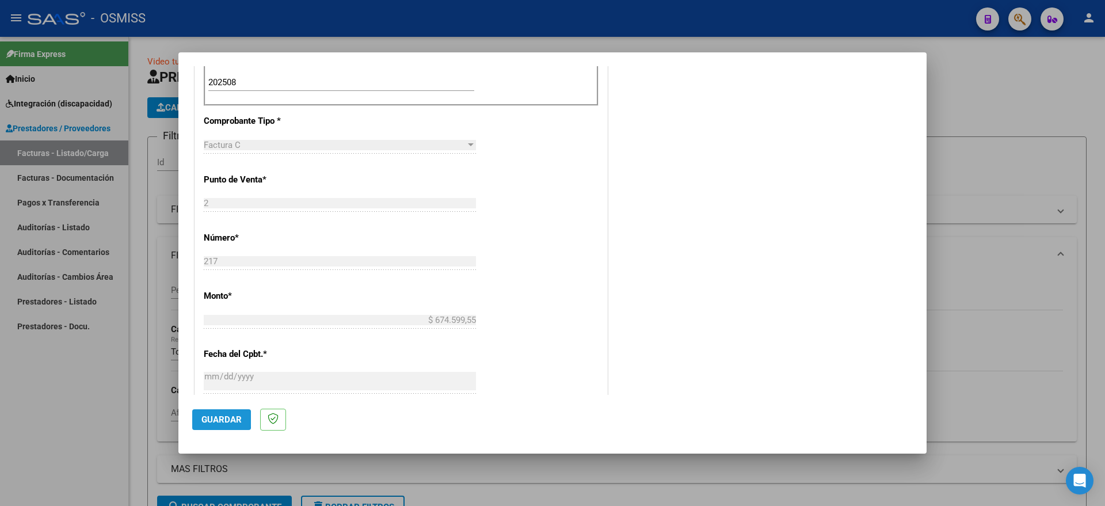
click at [210, 419] on span "Guardar" at bounding box center [222, 420] width 40 height 10
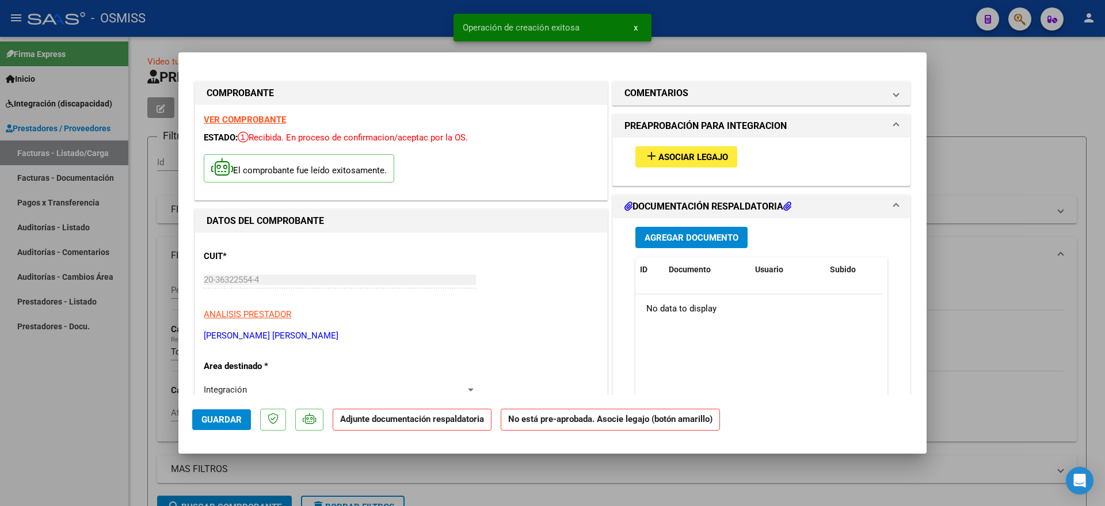
click at [668, 162] on button "add Asociar Legajo" at bounding box center [687, 156] width 102 height 21
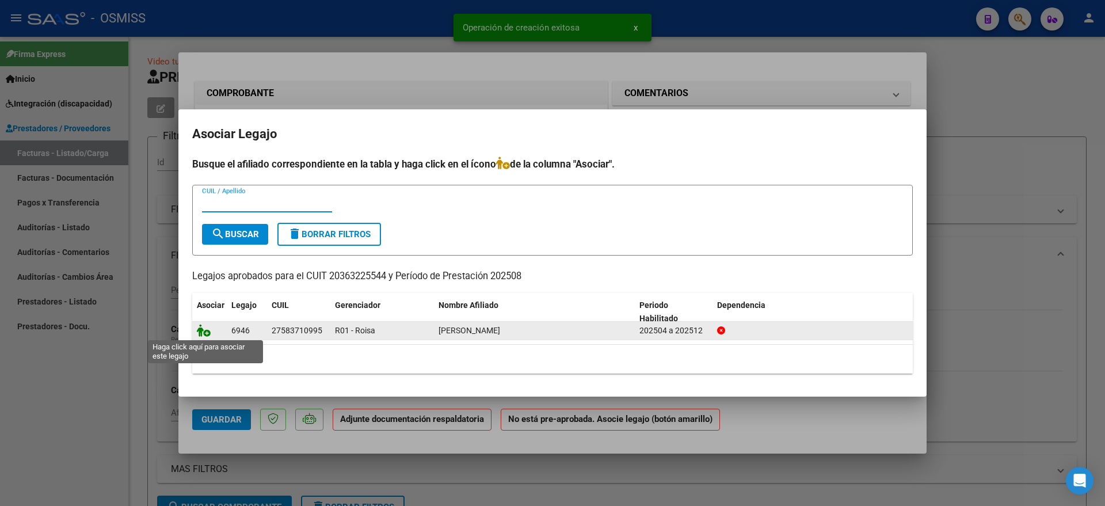
click at [202, 332] on icon at bounding box center [204, 330] width 14 height 13
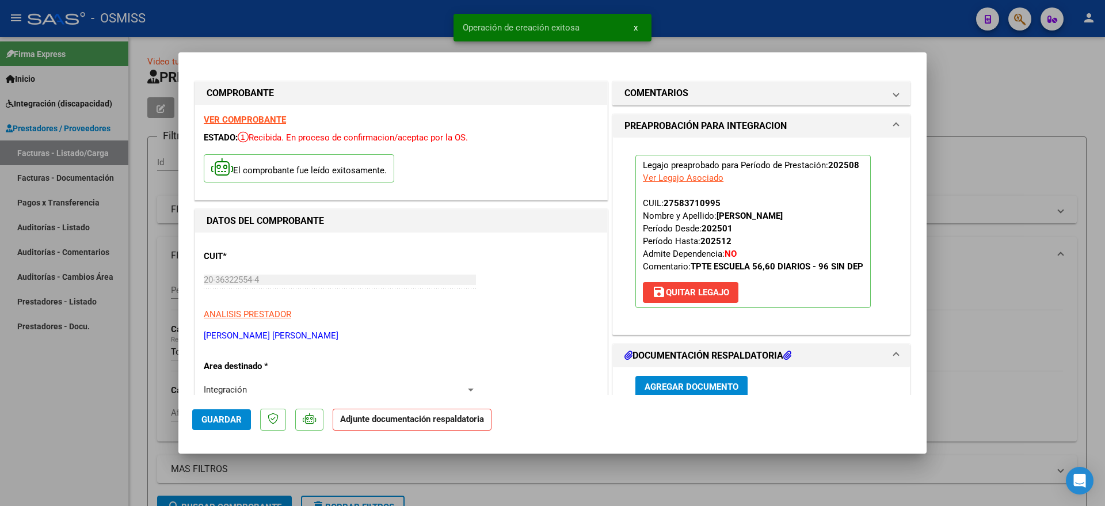
scroll to position [72, 0]
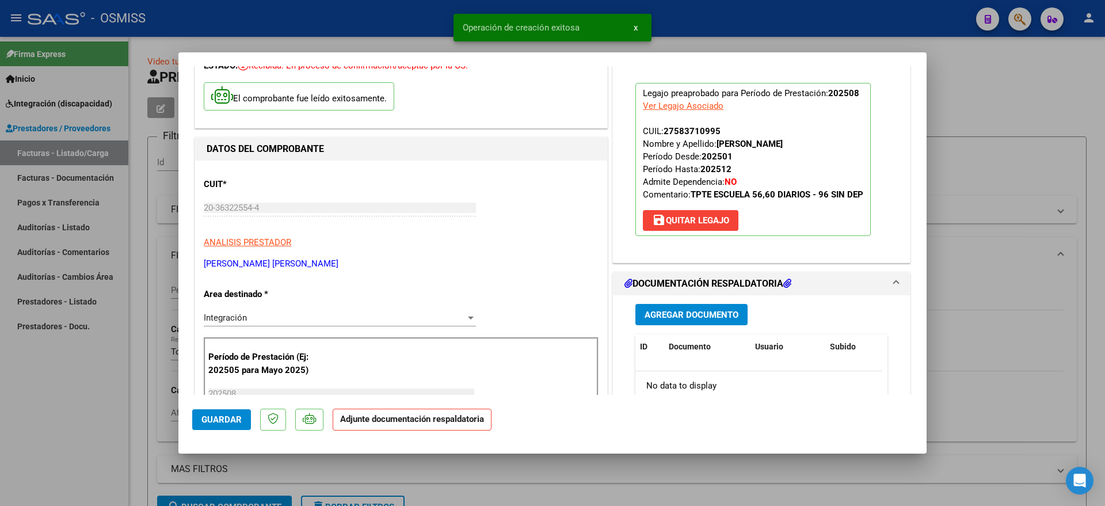
click at [658, 318] on span "Agregar Documento" at bounding box center [692, 315] width 94 height 10
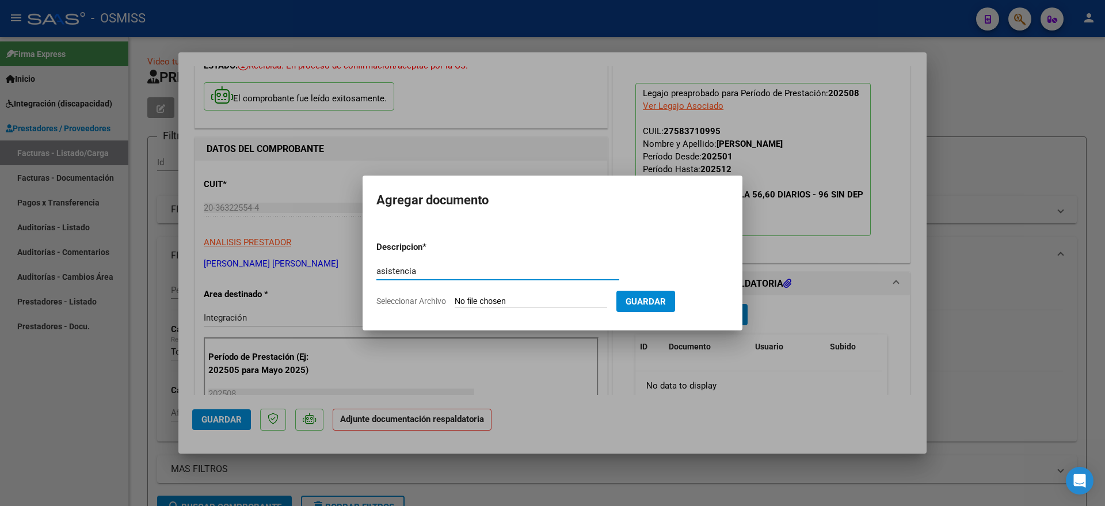
type input "asistencia"
click at [515, 298] on input "Seleccionar Archivo" at bounding box center [531, 302] width 153 height 11
type input "C:\fakepath\asistencia agosto.pdf"
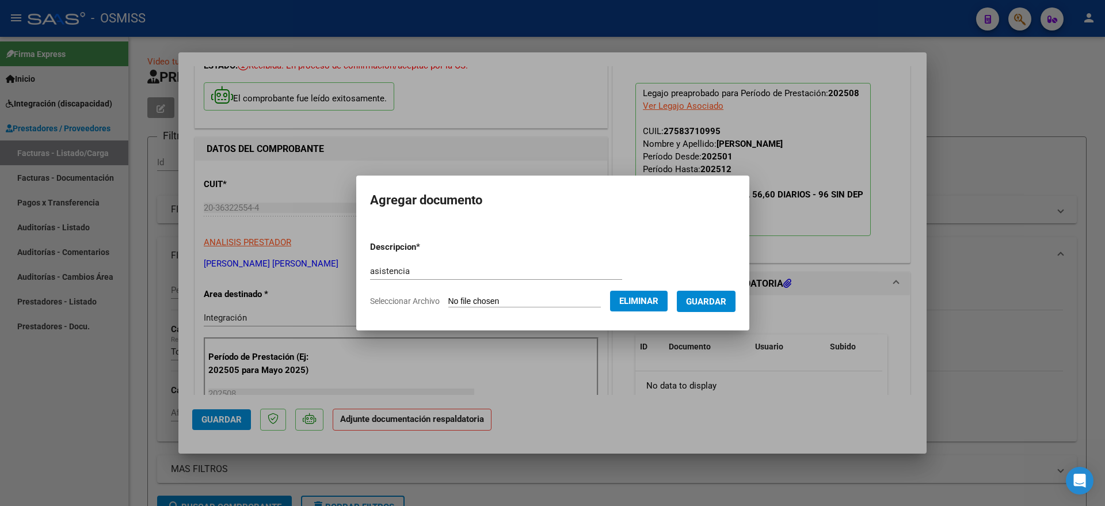
click at [723, 305] on span "Guardar" at bounding box center [706, 302] width 40 height 10
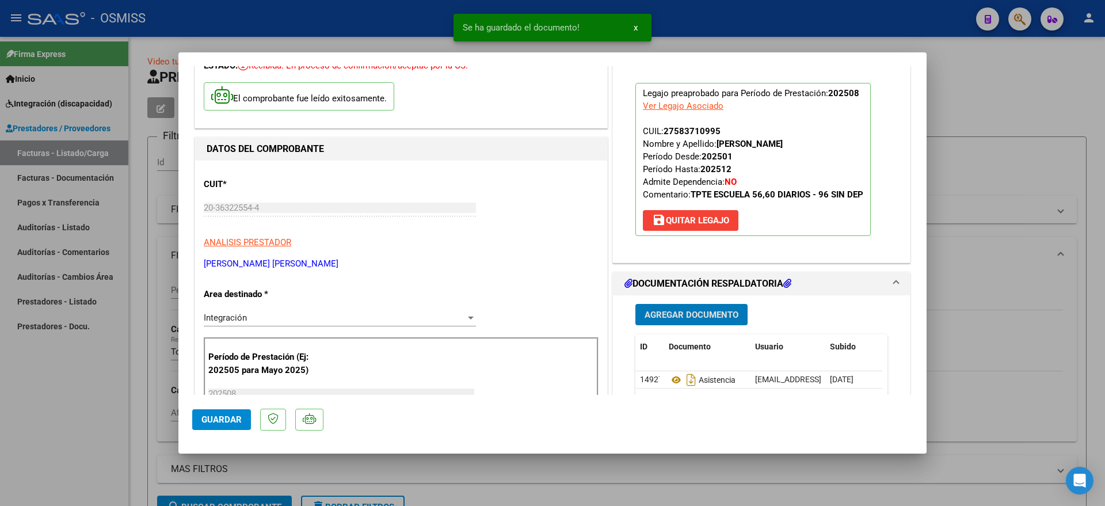
drag, startPoint x: 216, startPoint y: 422, endPoint x: 132, endPoint y: 422, distance: 83.5
click at [215, 422] on span "Guardar" at bounding box center [222, 420] width 40 height 10
click at [96, 425] on div at bounding box center [552, 253] width 1105 height 506
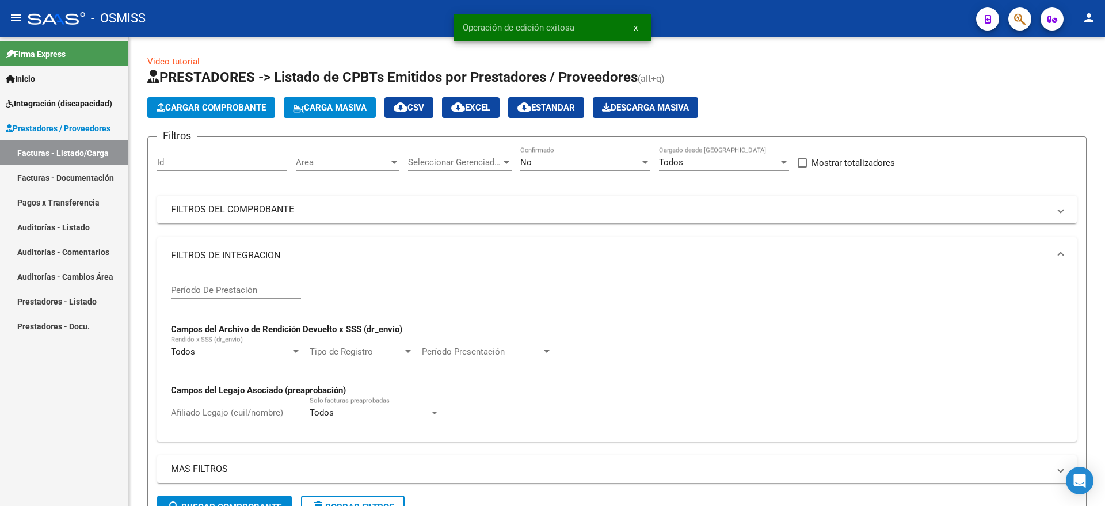
click at [60, 105] on span "Integración (discapacidad)" at bounding box center [59, 103] width 107 height 13
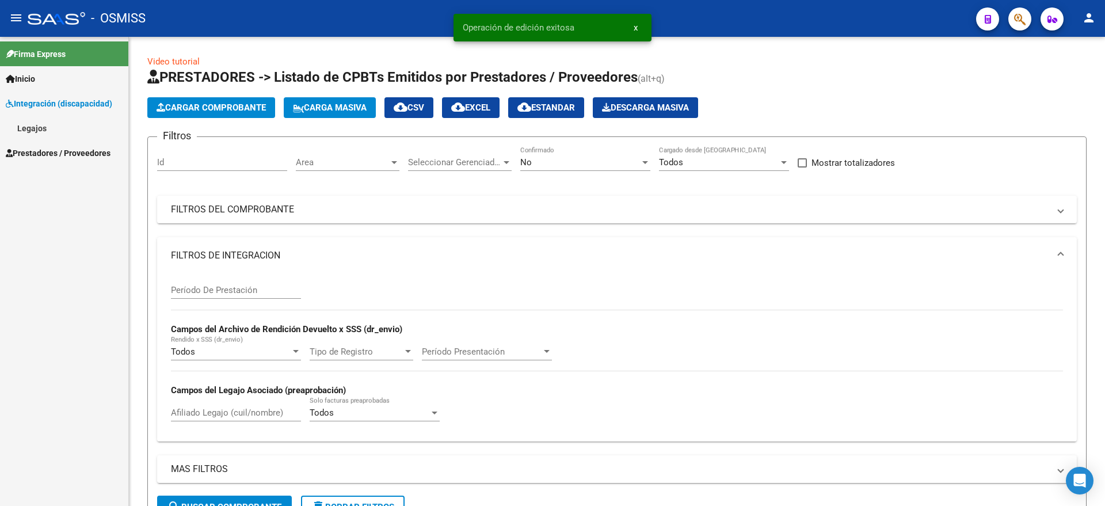
click at [55, 127] on link "Legajos" at bounding box center [64, 128] width 128 height 25
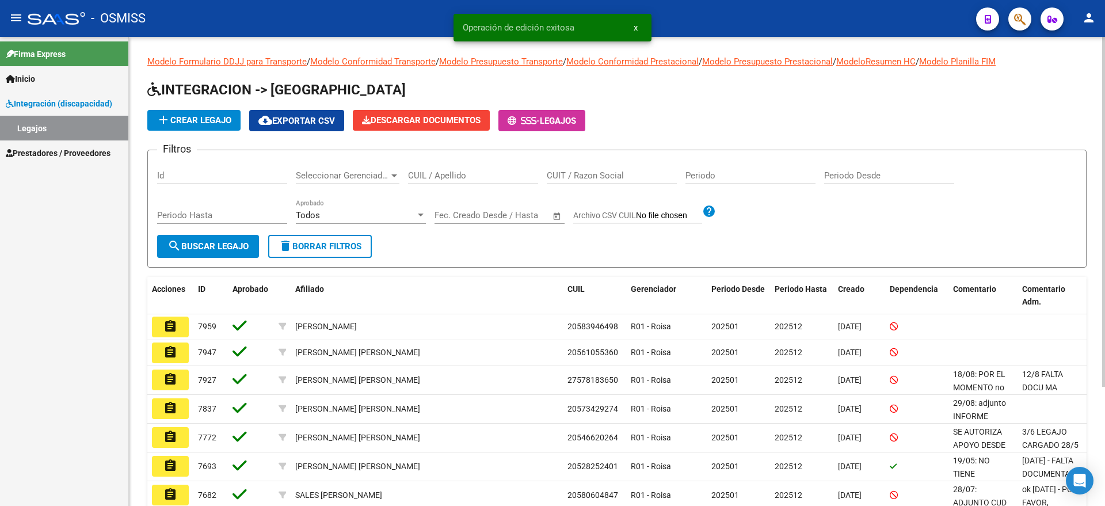
click at [460, 175] on input "CUIL / Apellido" at bounding box center [473, 175] width 130 height 10
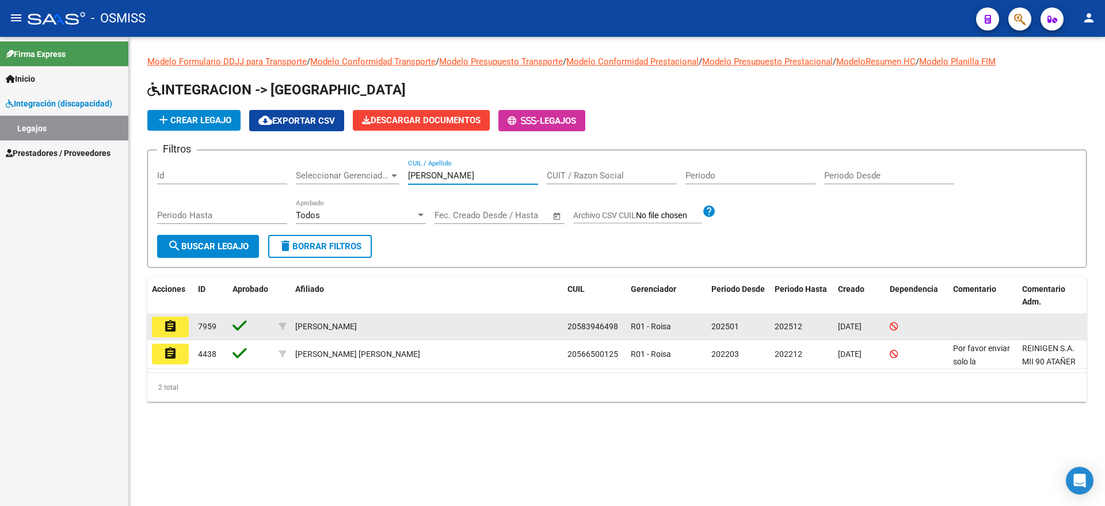
type input "[PERSON_NAME]"
click at [174, 325] on mat-icon "assignment" at bounding box center [171, 327] width 14 height 14
